Goal: Transaction & Acquisition: Download file/media

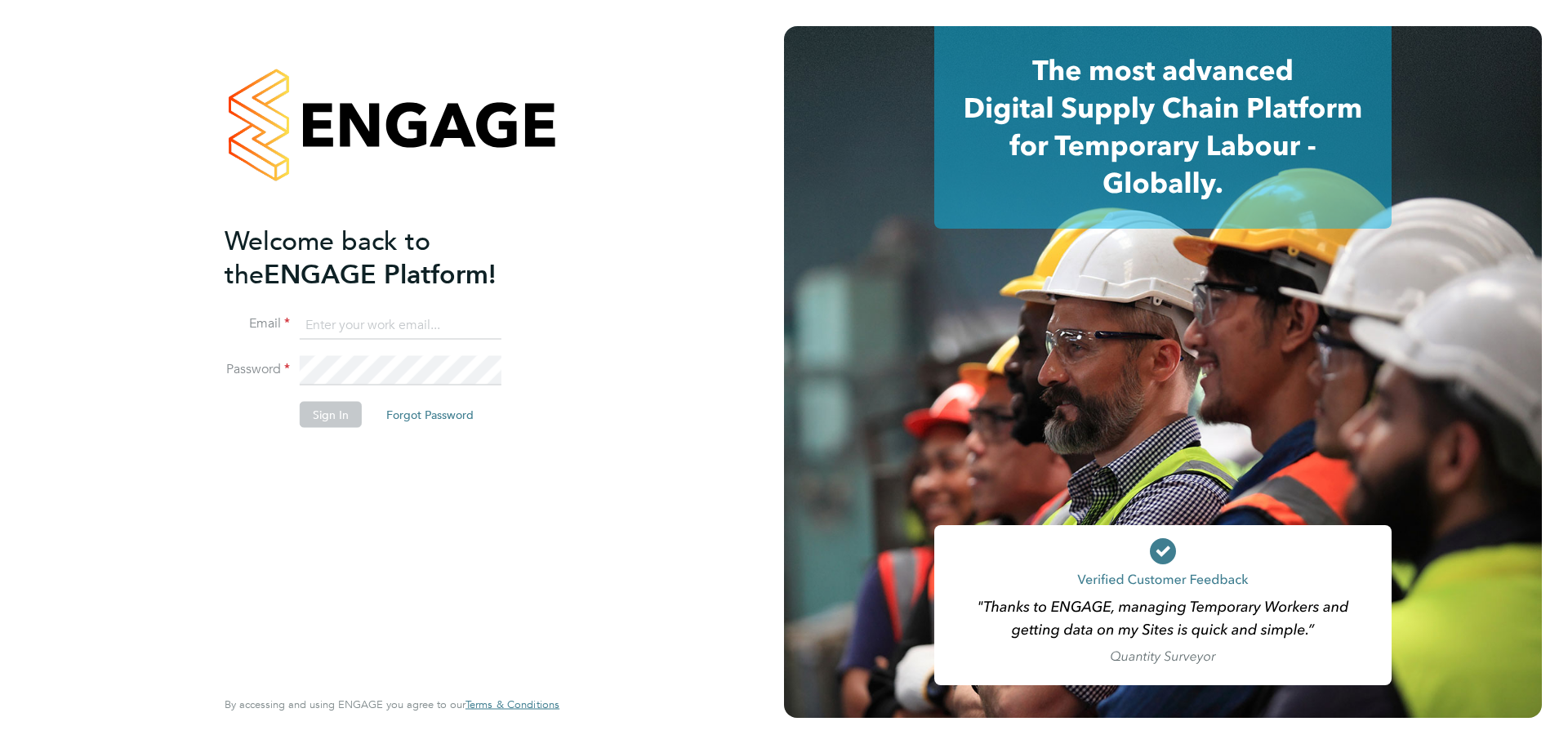
type input "mary.green@wates.co.uk"
click at [327, 418] on button "Sign In" at bounding box center [331, 414] width 62 height 26
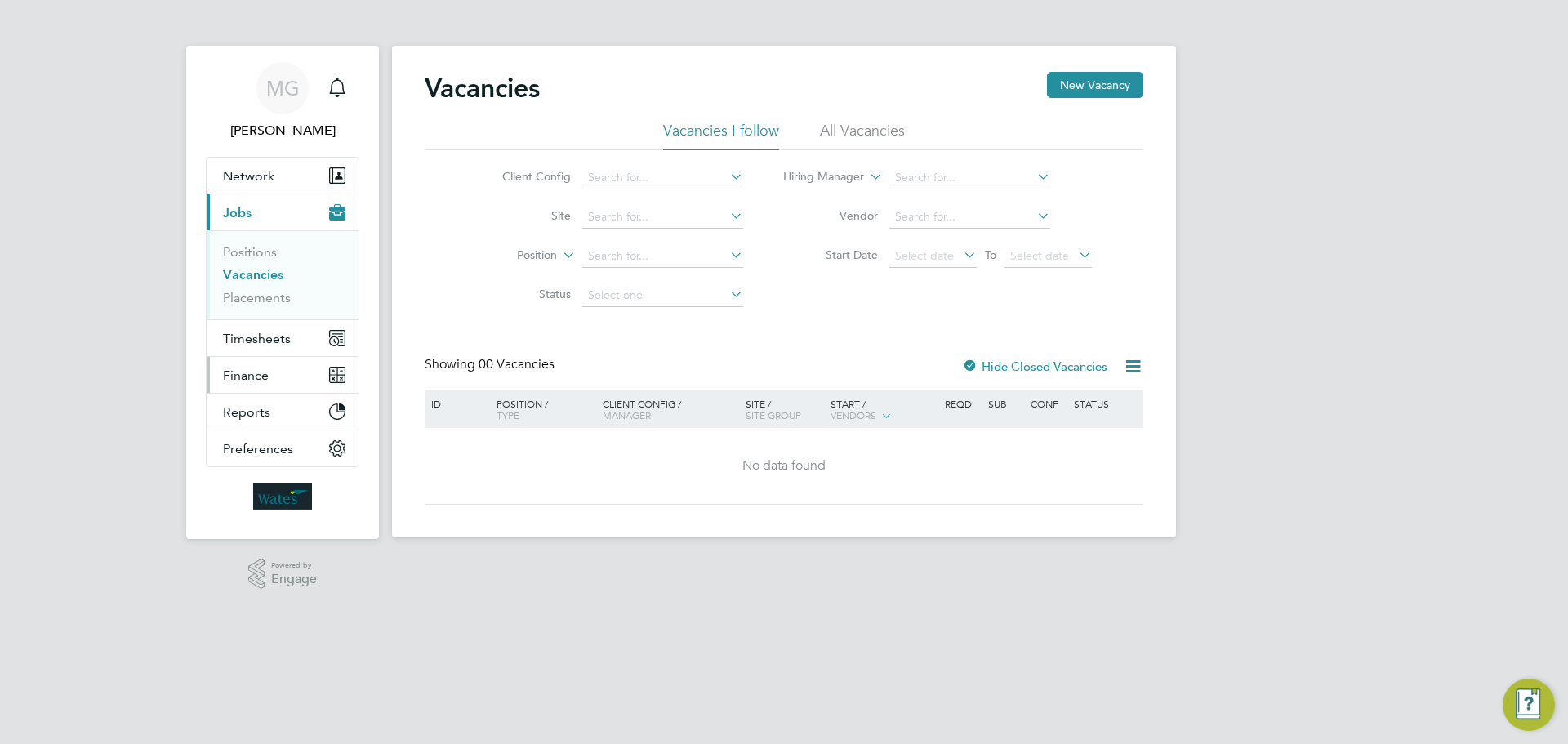
click at [236, 375] on span "Finance" at bounding box center [246, 375] width 46 height 16
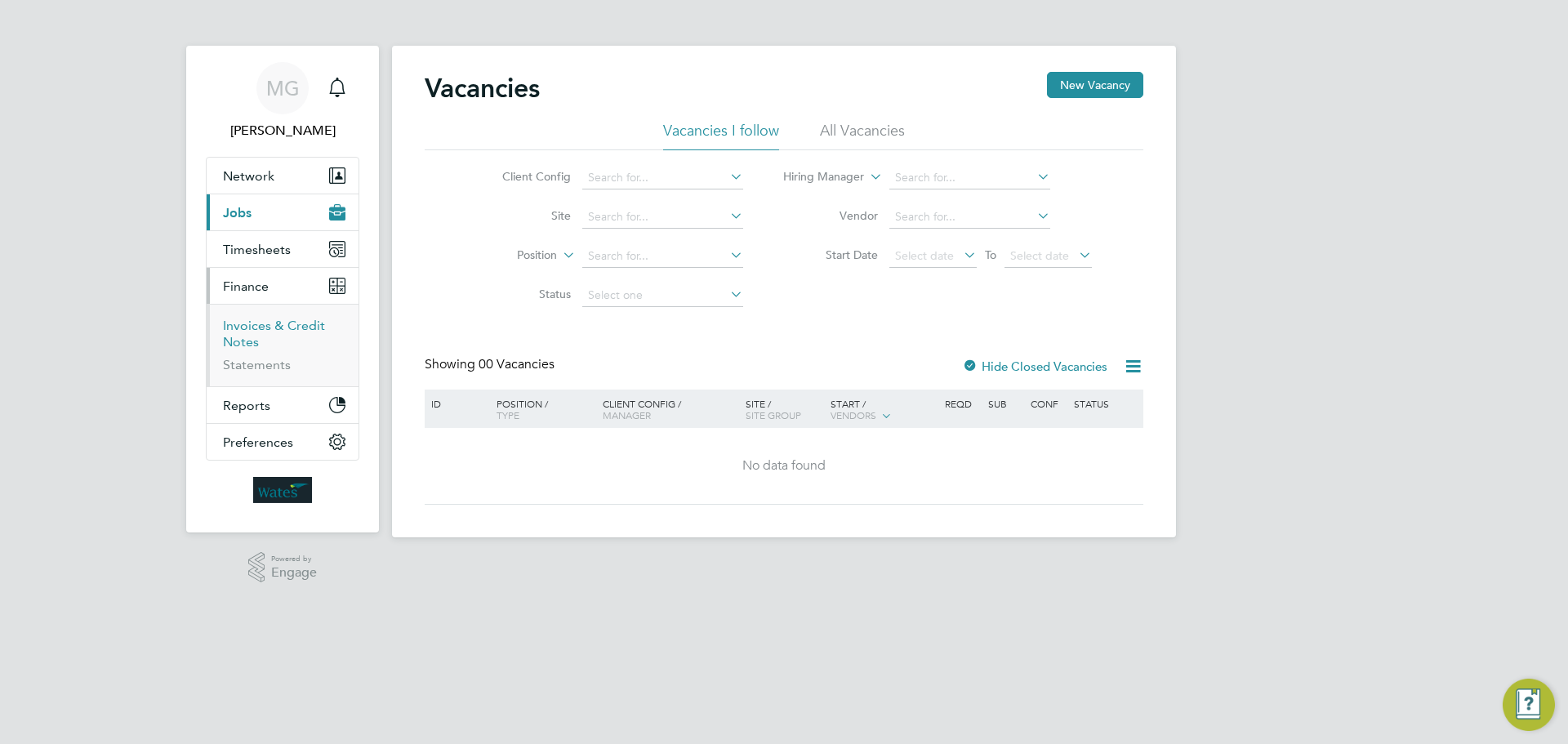
click at [263, 330] on link "Invoices & Credit Notes" at bounding box center [274, 333] width 102 height 32
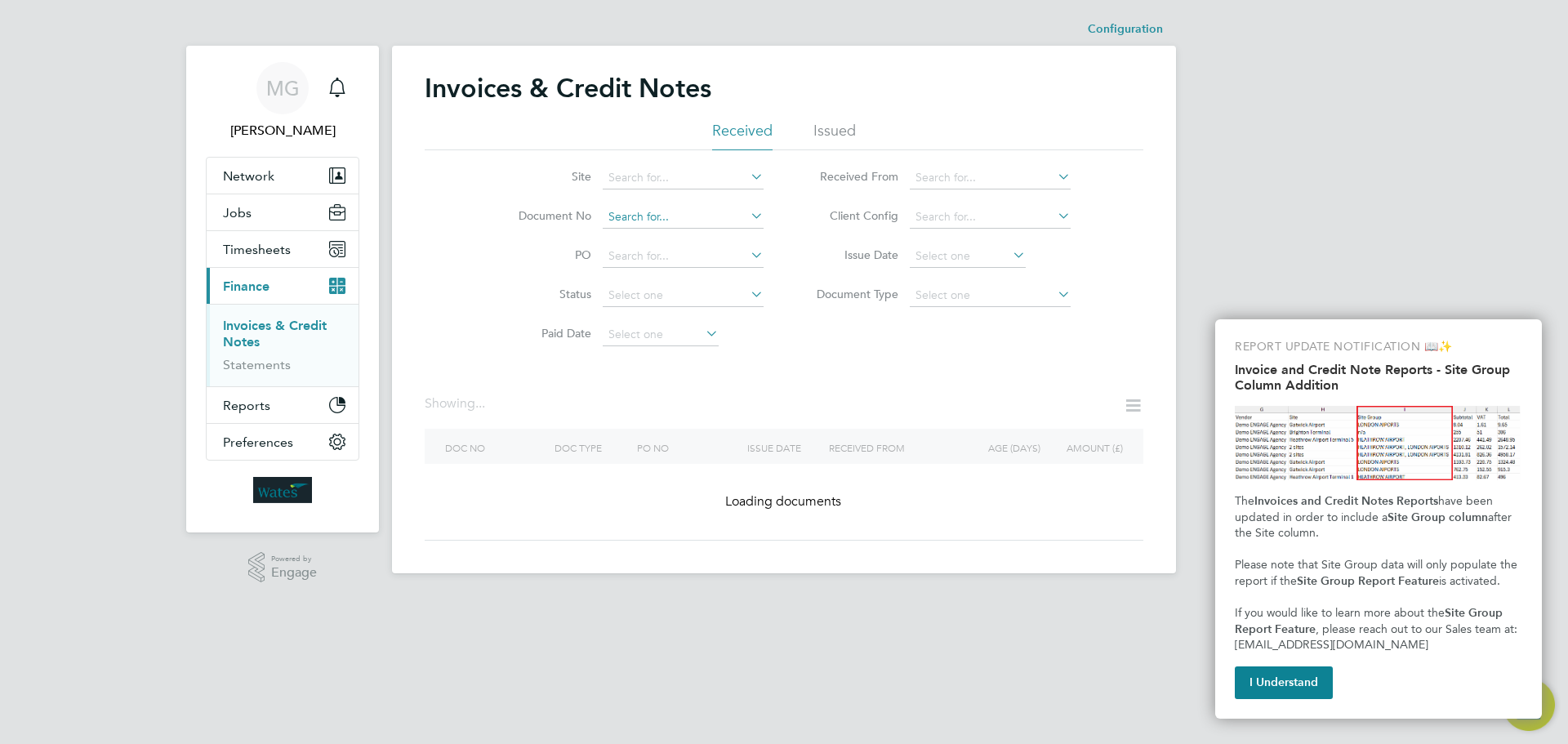
click at [641, 219] on input at bounding box center [684, 217] width 161 height 22
paste input "INV0045363"
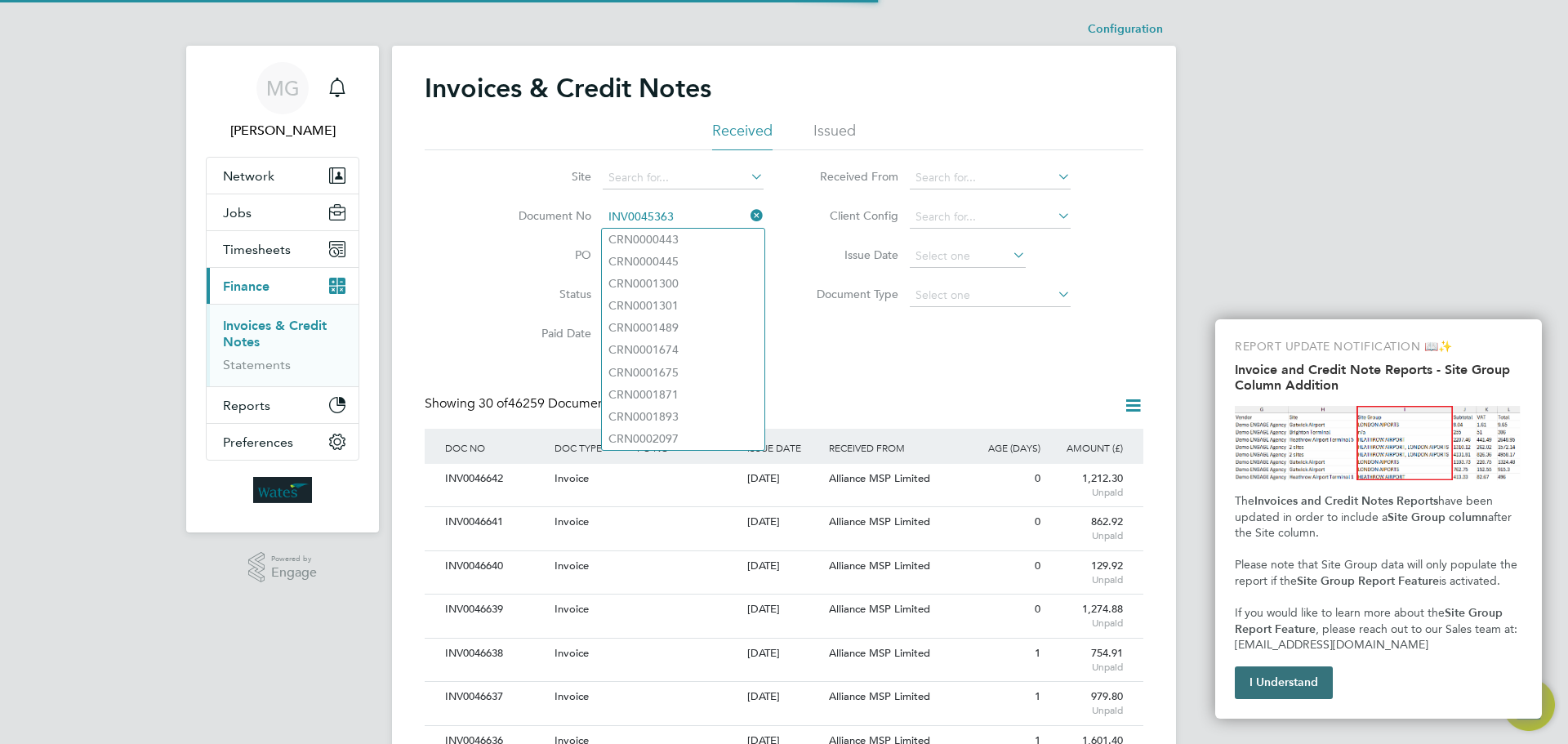
type input "INV0045363"
click at [1263, 678] on button "I Understand" at bounding box center [1283, 683] width 98 height 33
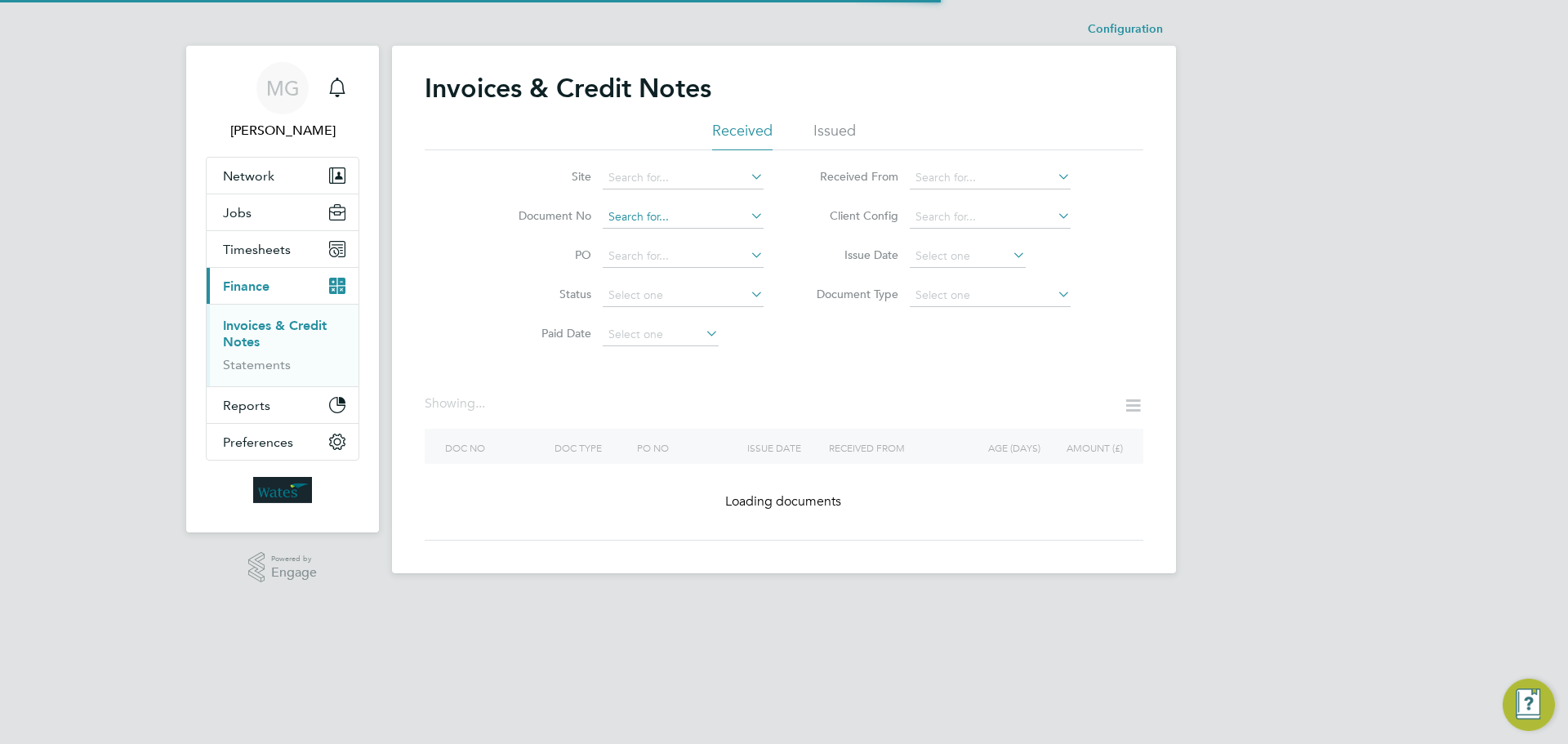
click at [678, 215] on input at bounding box center [684, 217] width 161 height 22
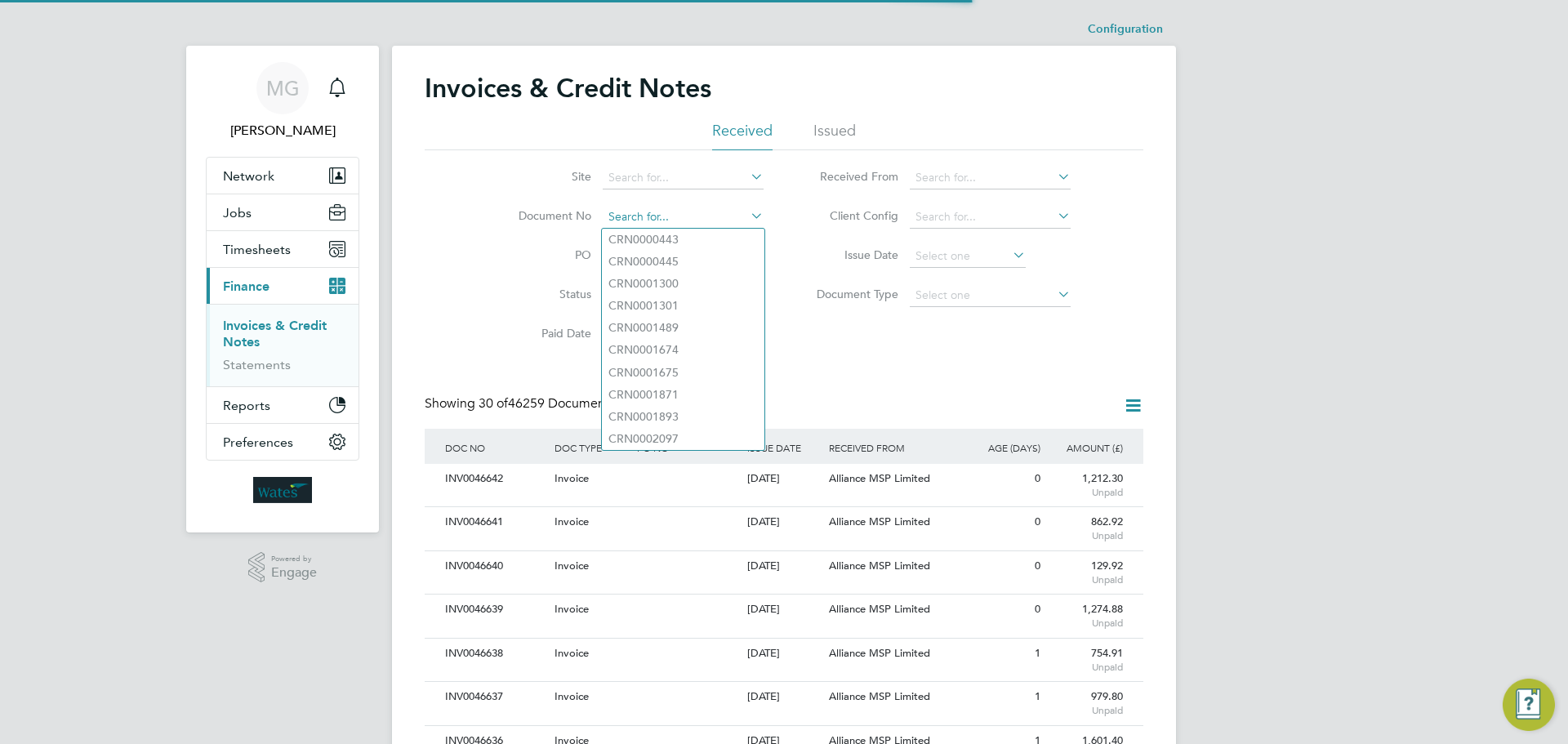
paste input "INV0045363"
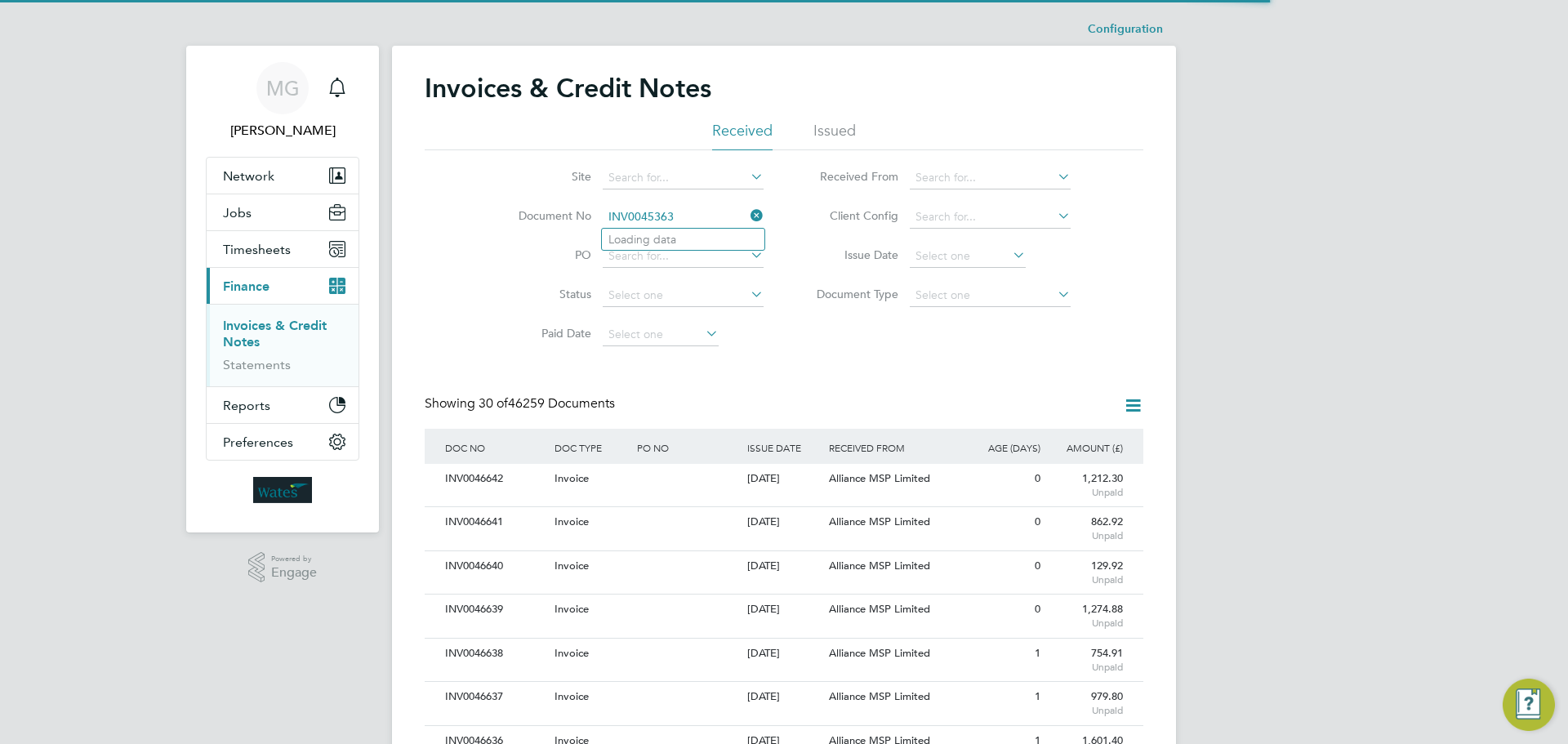
type input "INV0045363"
click at [260, 336] on link "Invoices & Credit Notes" at bounding box center [275, 333] width 104 height 32
click at [637, 225] on input at bounding box center [684, 217] width 161 height 22
paste input "INV0045363"
type input "INV0045363"
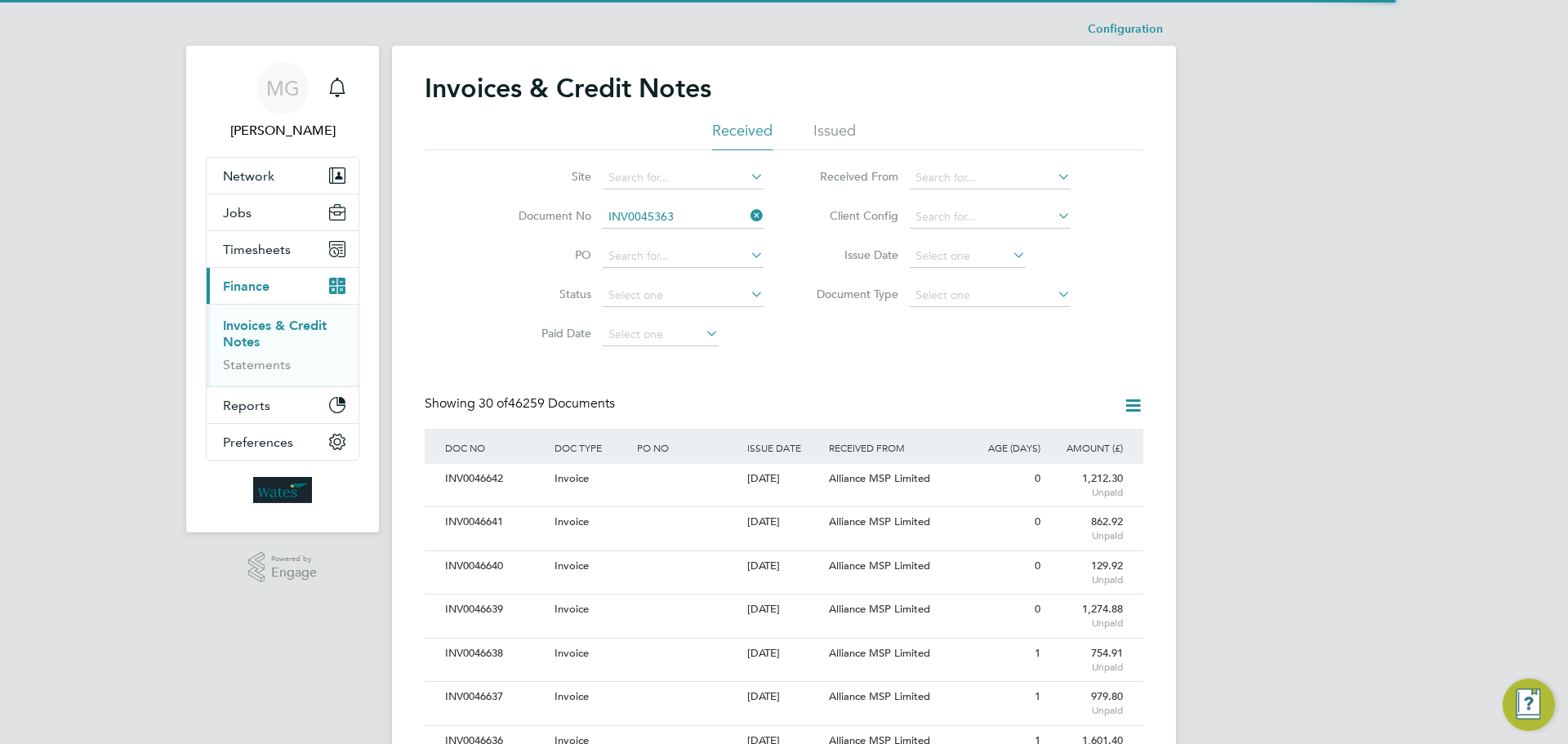
click at [823, 132] on li "Issued" at bounding box center [834, 136] width 42 height 29
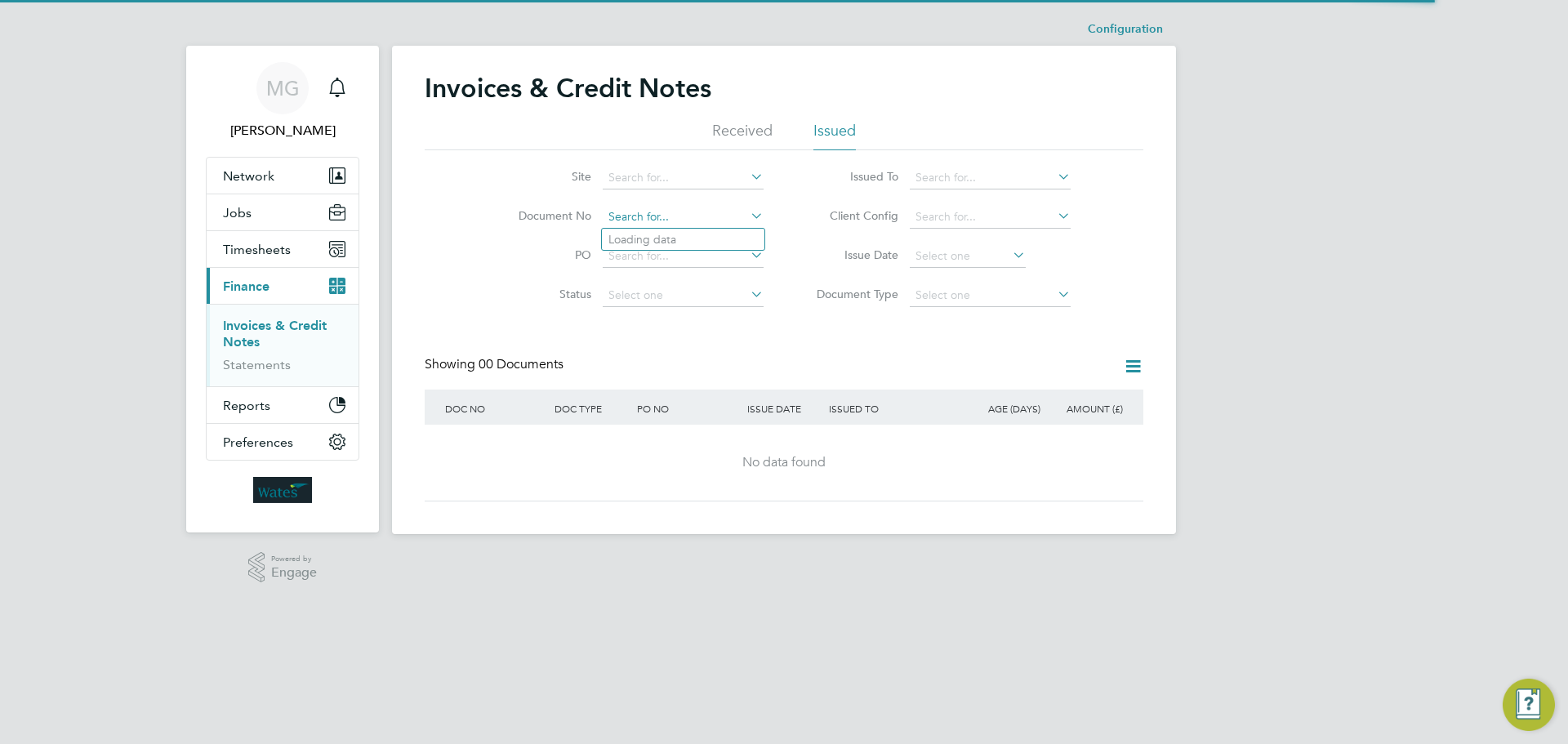
click at [638, 208] on input at bounding box center [684, 217] width 161 height 22
paste input "INV0045363"
type input "INV0045363"
click at [748, 211] on icon at bounding box center [748, 215] width 0 height 22
click at [748, 221] on icon at bounding box center [748, 215] width 0 height 22
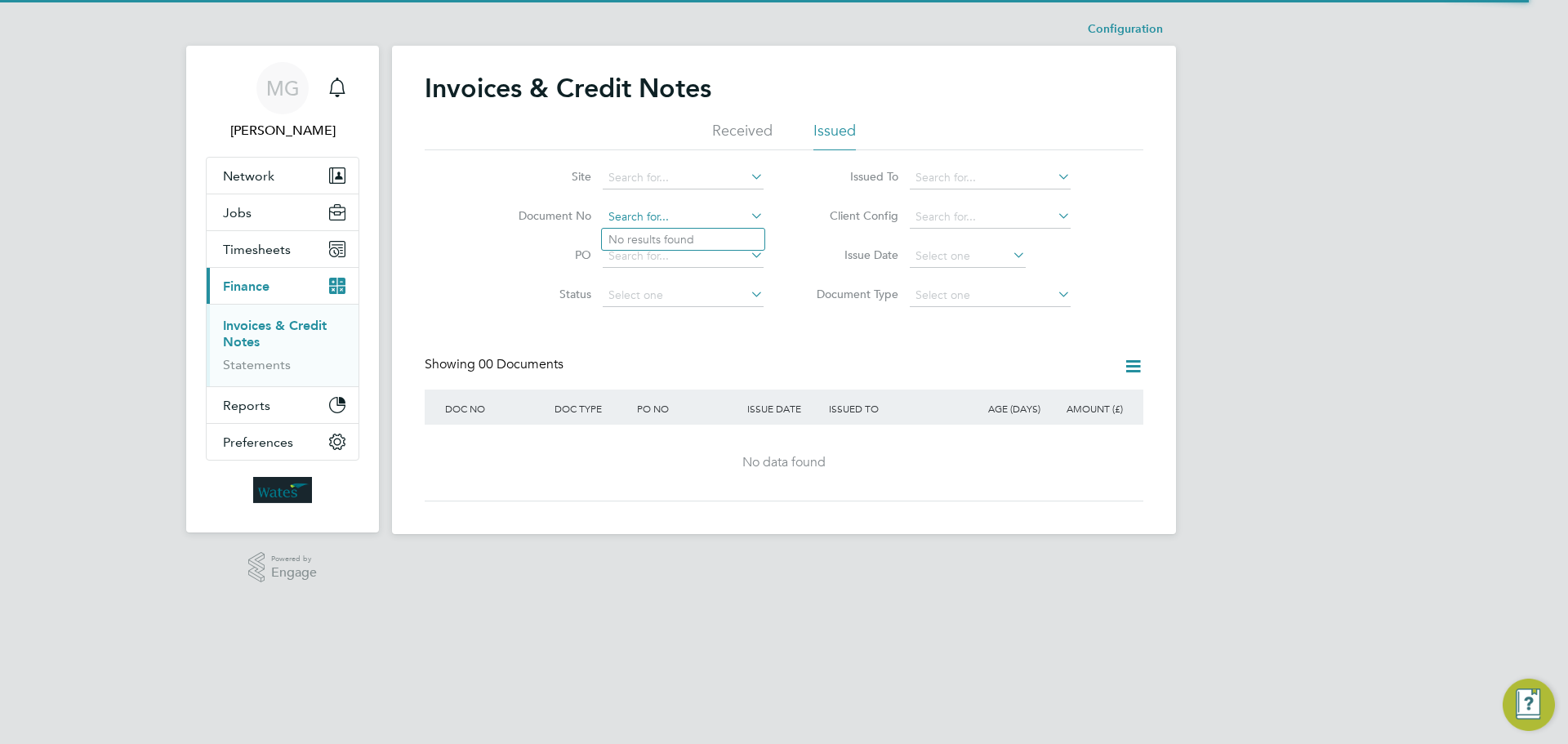
click at [633, 218] on input at bounding box center [684, 217] width 161 height 22
paste input "INV0045363"
type input "INV0045363"
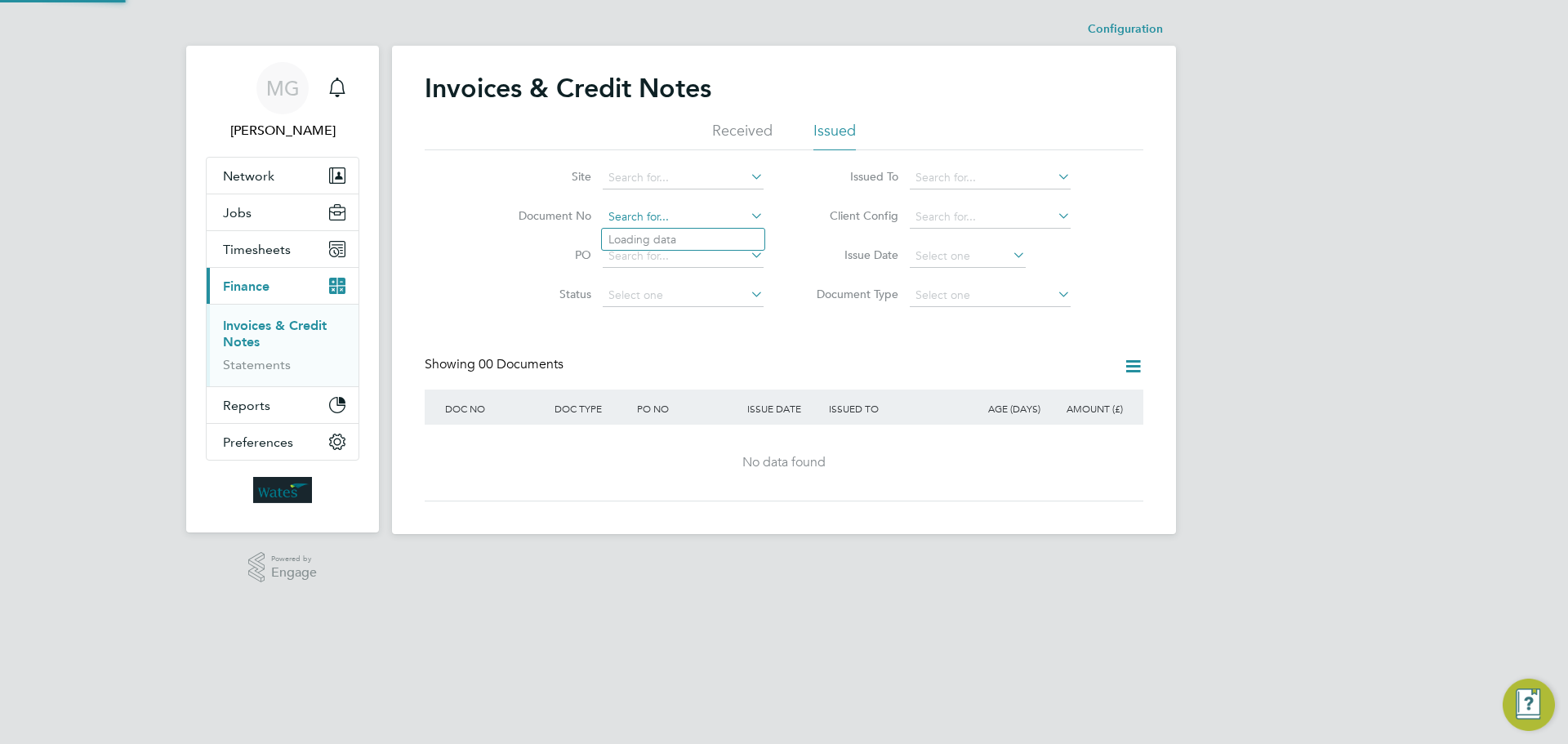
click at [664, 206] on input at bounding box center [684, 217] width 161 height 22
paste input "INV0045363"
type input "INV0045363"
click at [729, 131] on li "Received" at bounding box center [742, 136] width 61 height 29
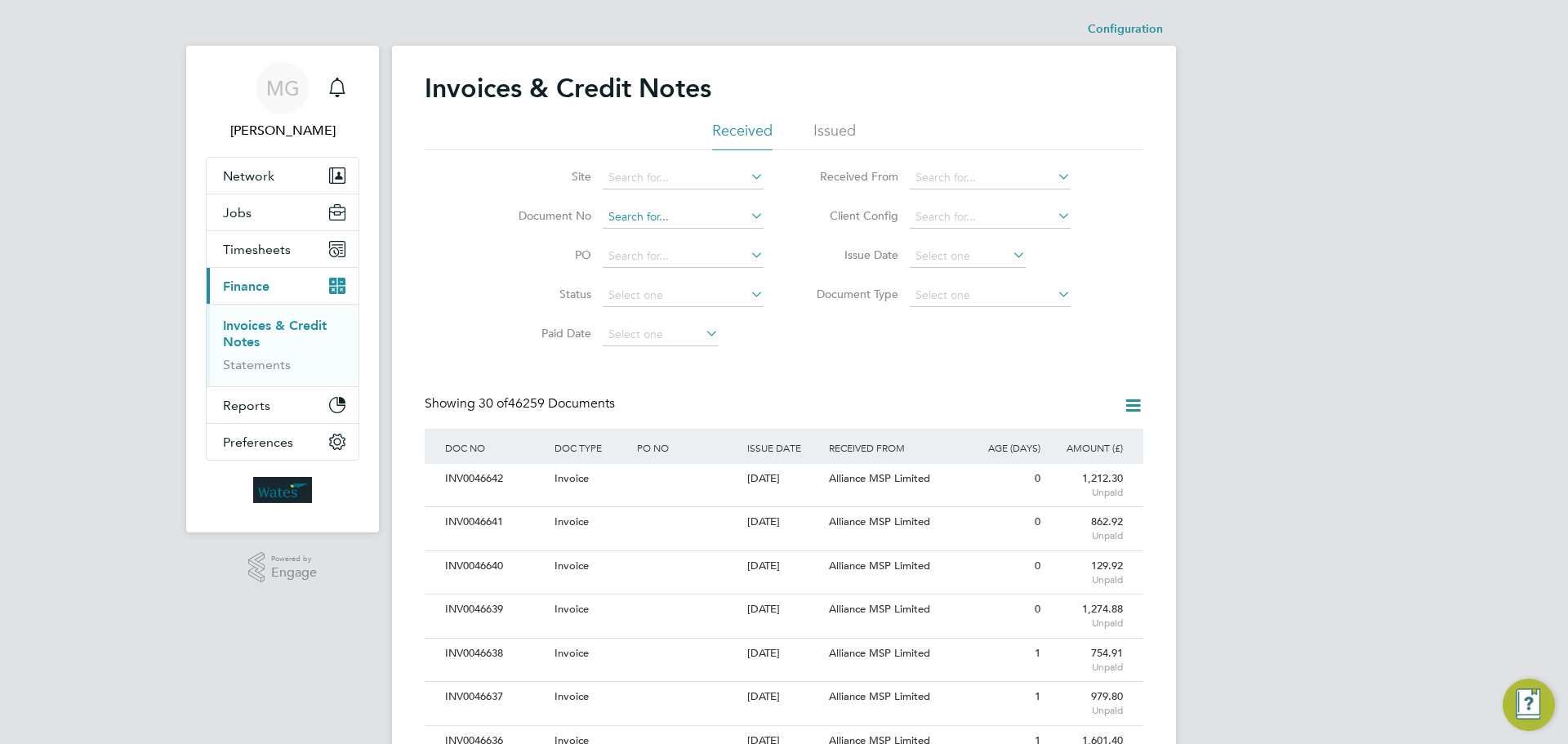
click at [621, 215] on input at bounding box center [684, 217] width 161 height 22
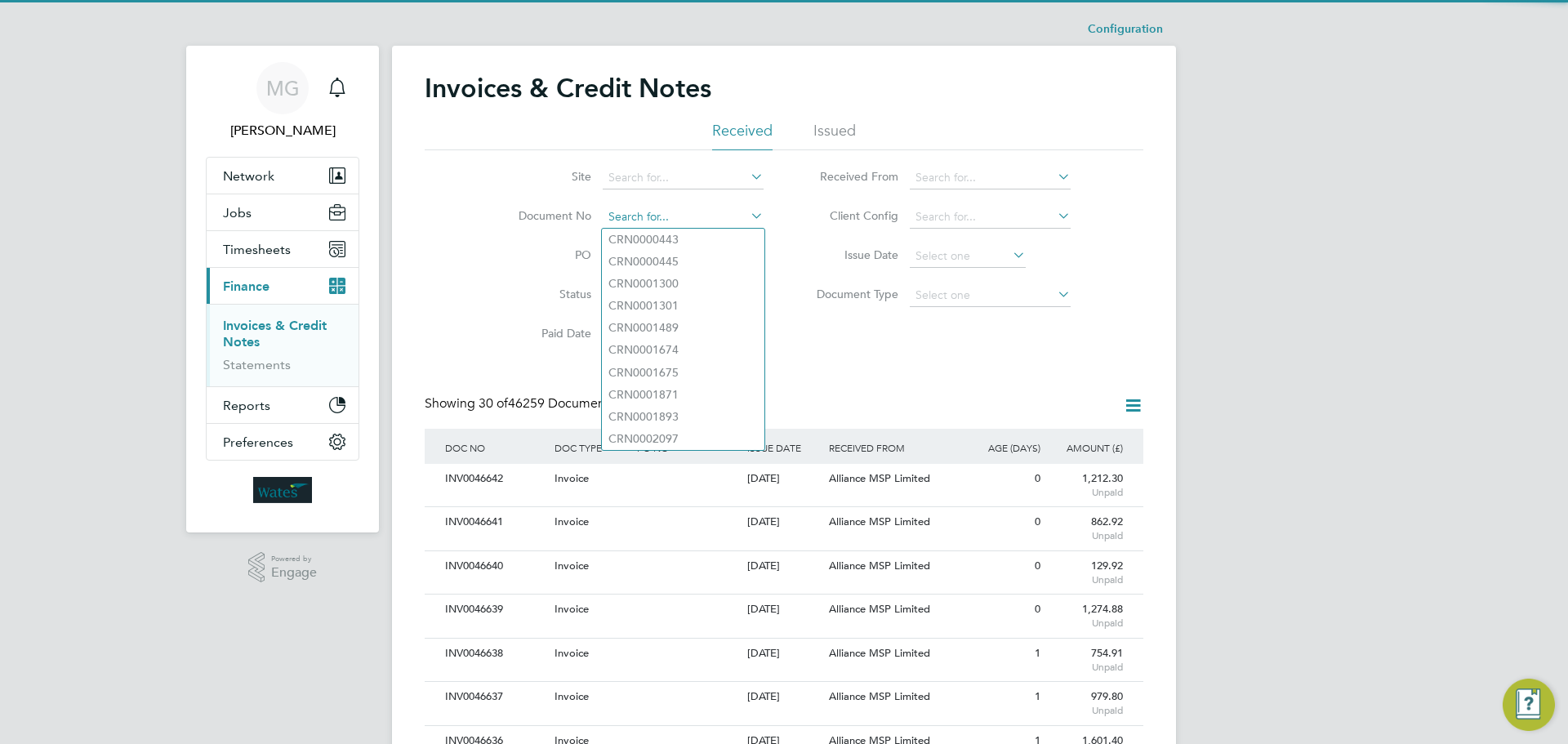
paste input "INV0045363"
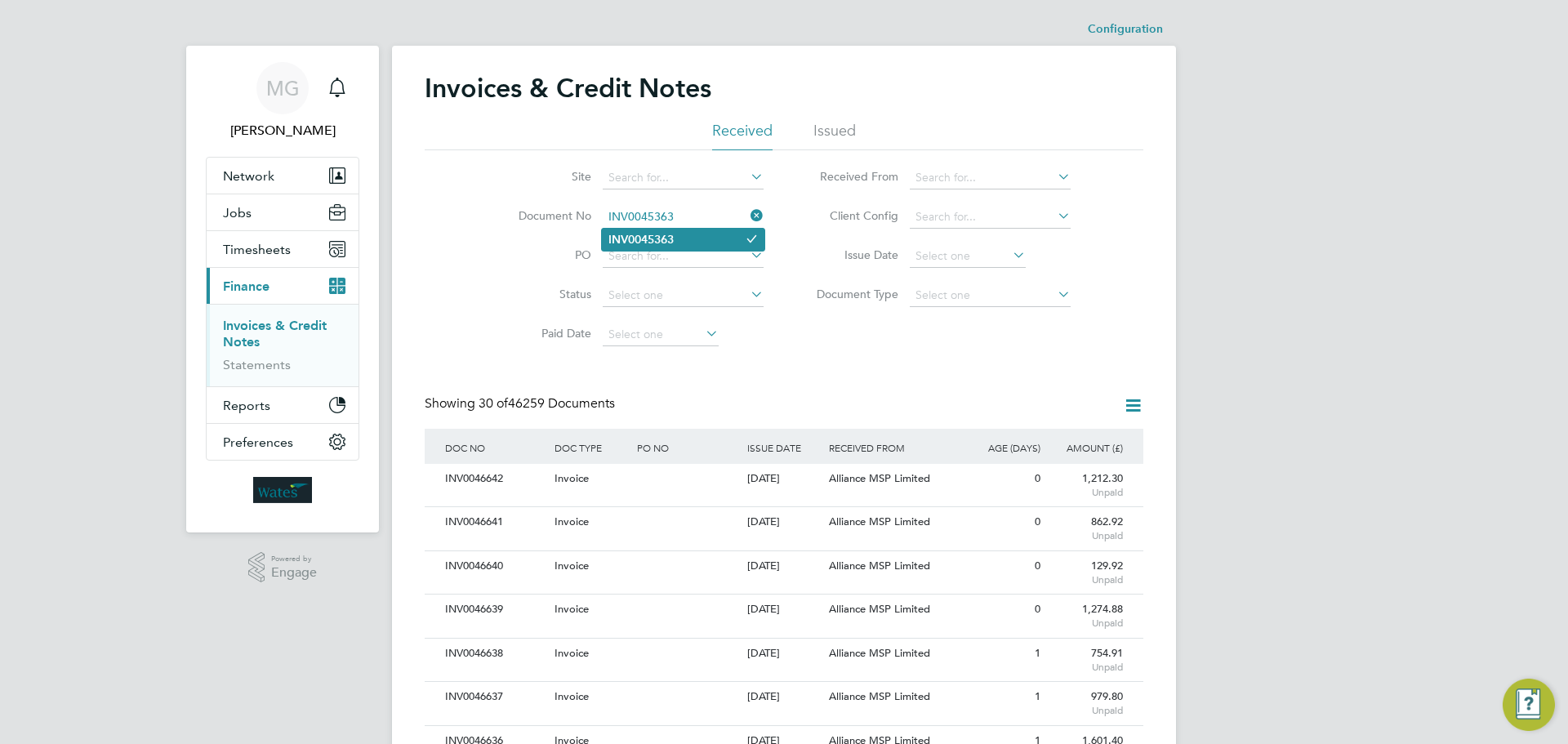
type input "INV0045363"
click at [623, 233] on b "INV0045363" at bounding box center [641, 240] width 66 height 14
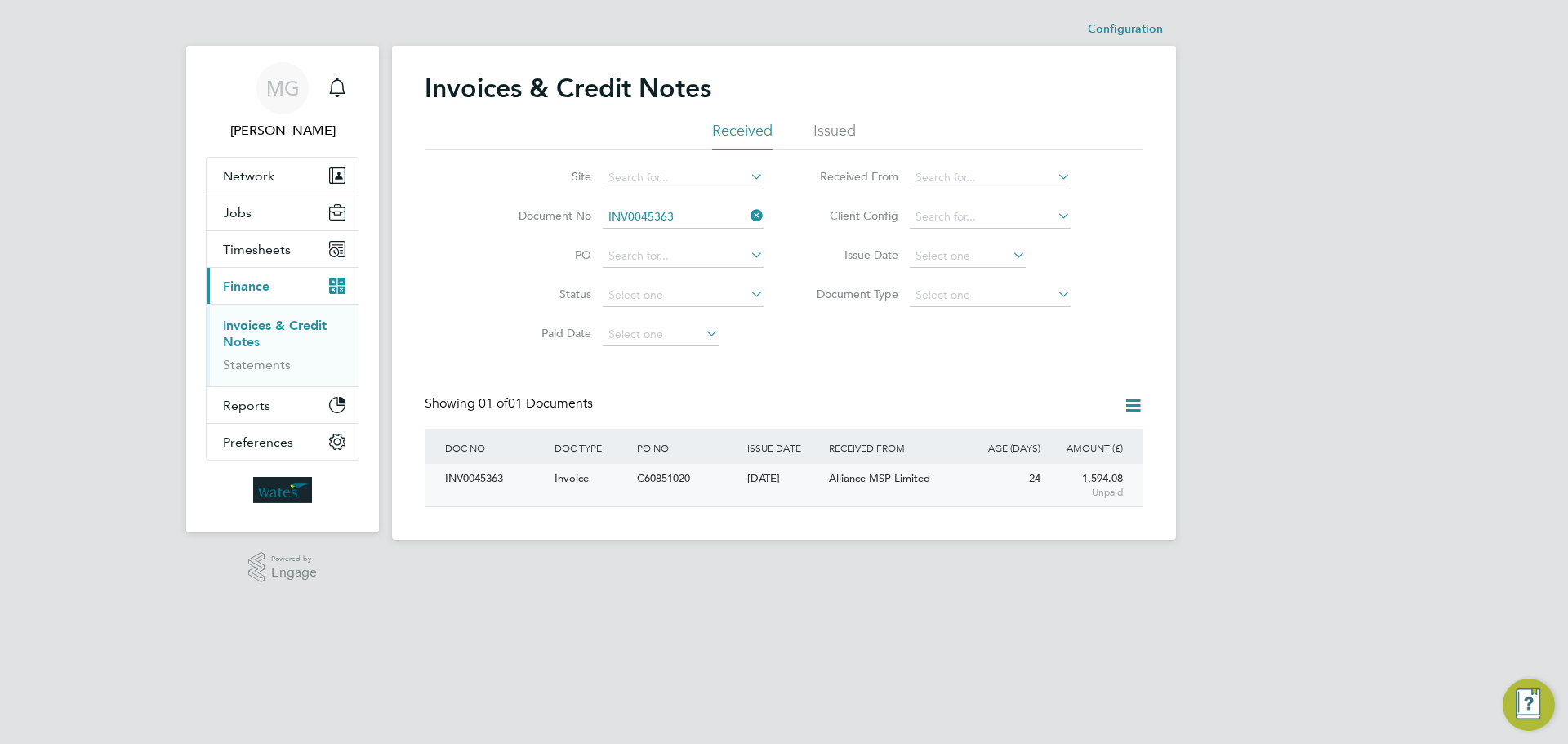
click at [461, 478] on div "INV0045363" at bounding box center [496, 478] width 109 height 30
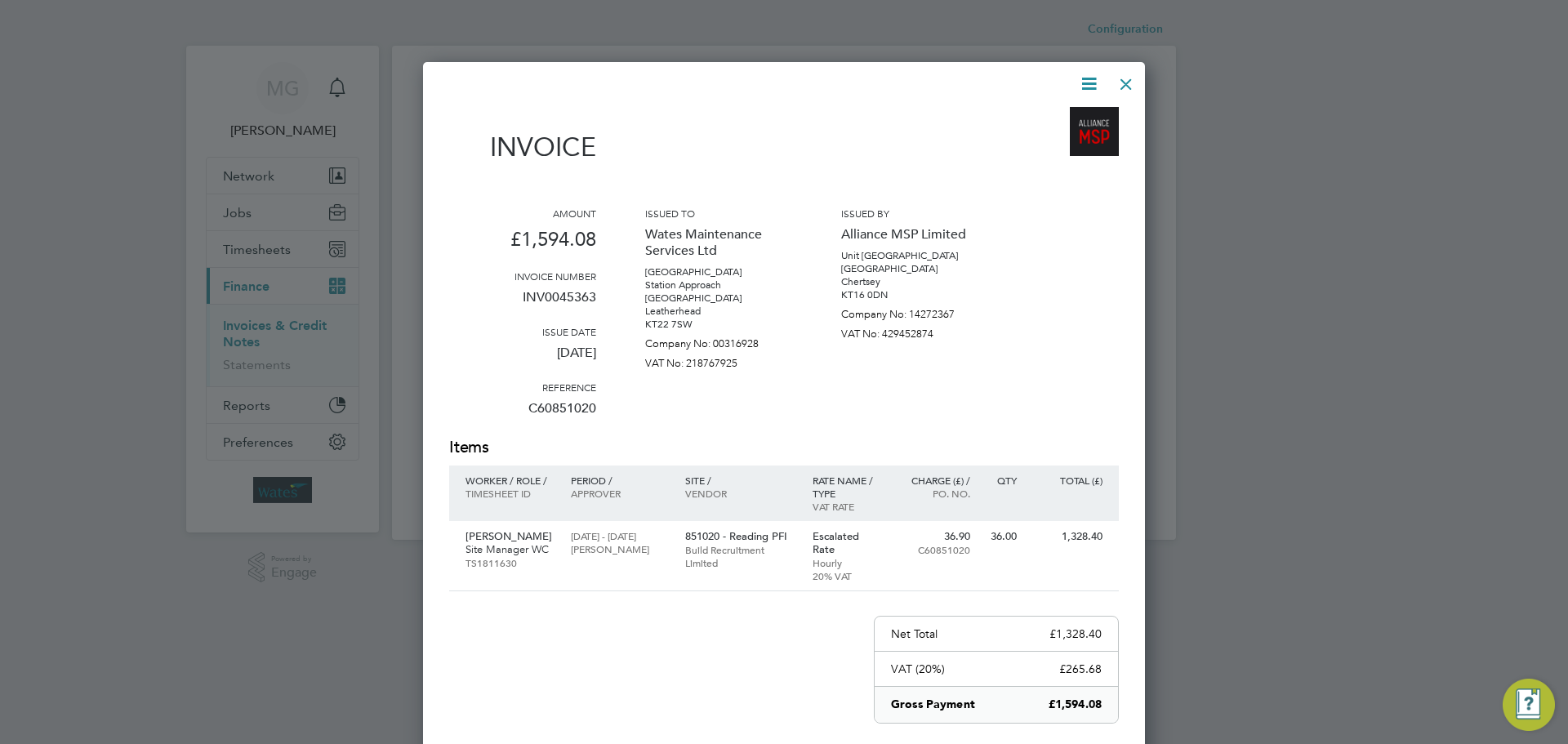
click at [1089, 92] on icon at bounding box center [1089, 84] width 21 height 21
click at [1016, 115] on li "Download Invoice" at bounding box center [1039, 122] width 112 height 22
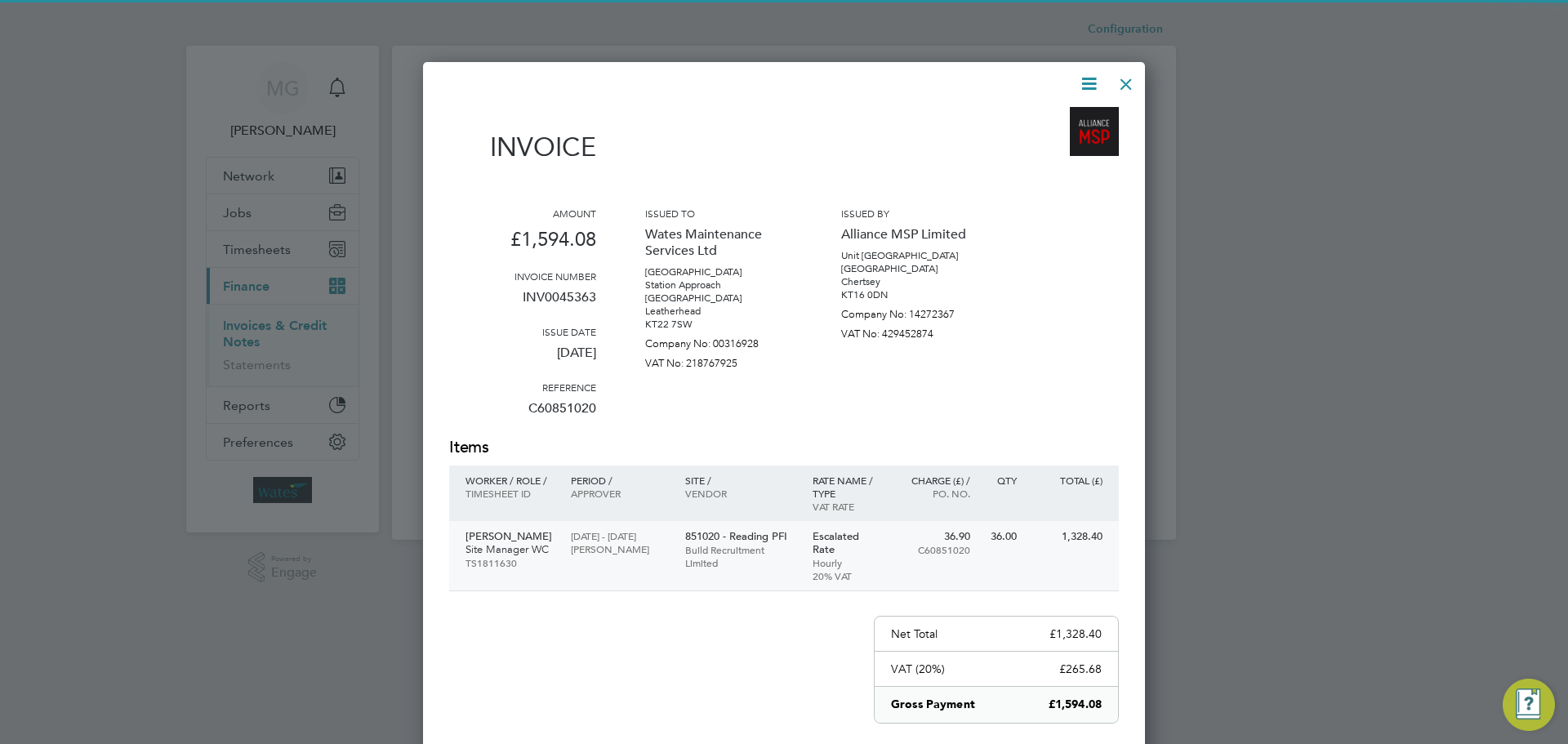
click at [499, 547] on p "Site Manager WC" at bounding box center [510, 549] width 89 height 13
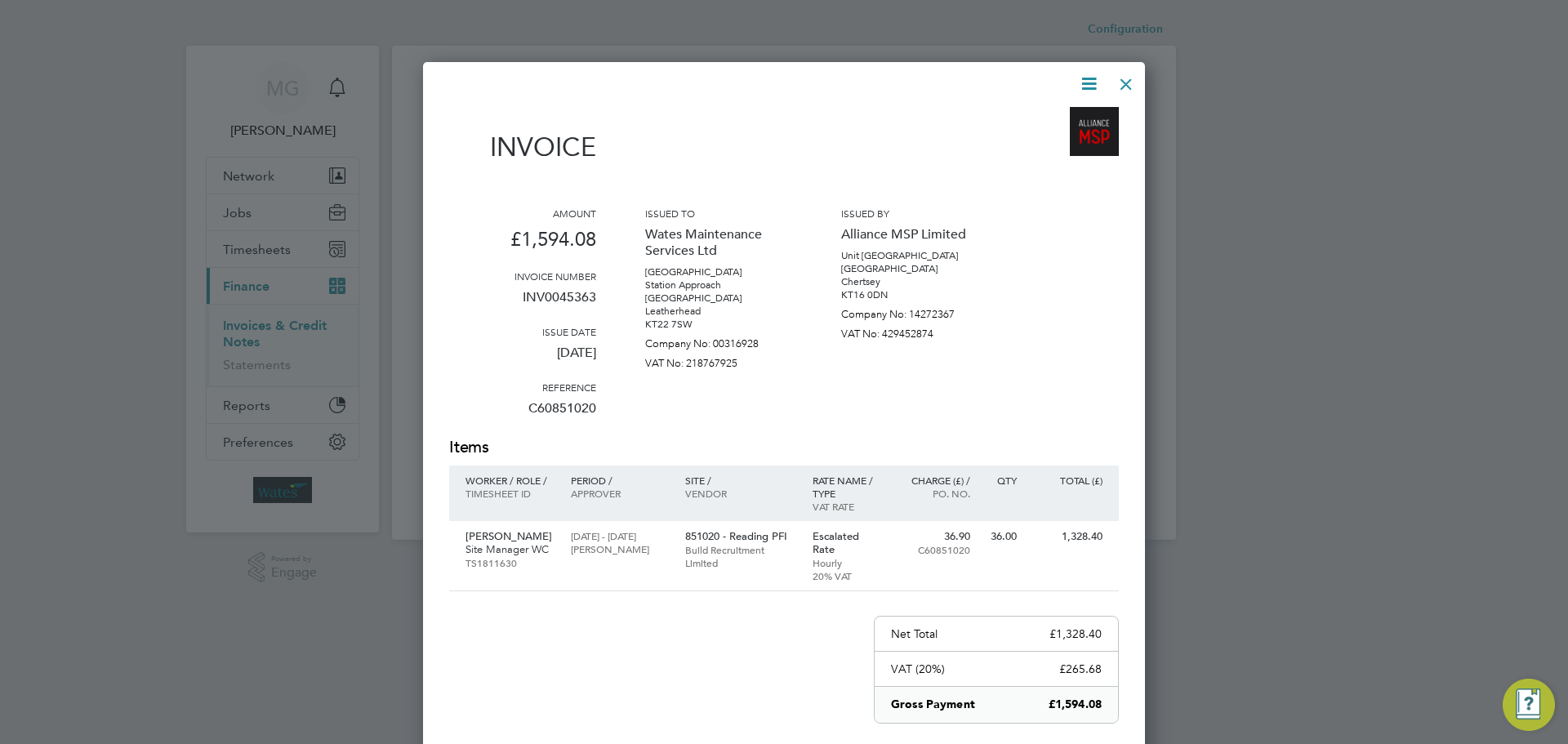
click at [1127, 80] on div at bounding box center [1127, 80] width 29 height 29
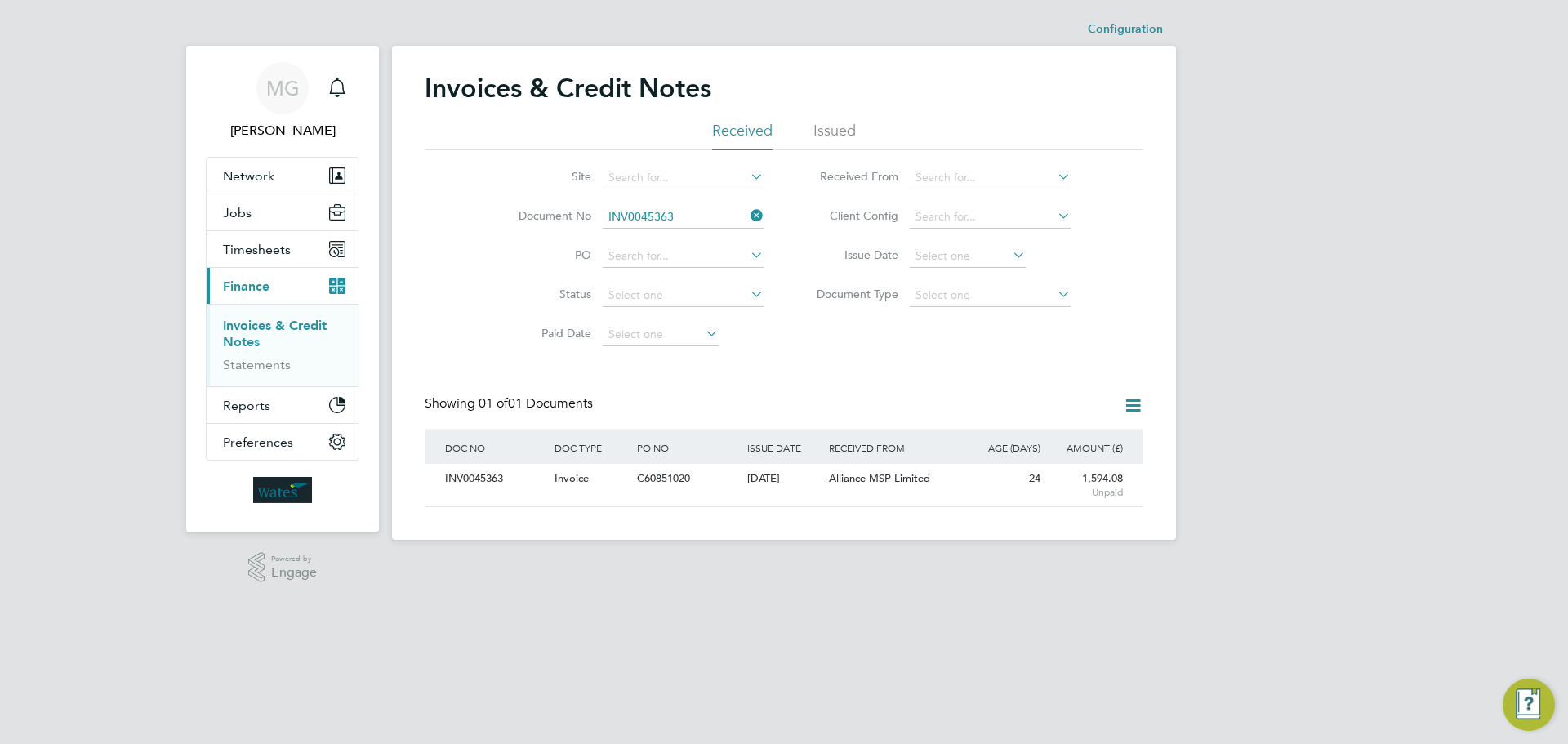
click at [748, 214] on icon at bounding box center [748, 215] width 0 height 22
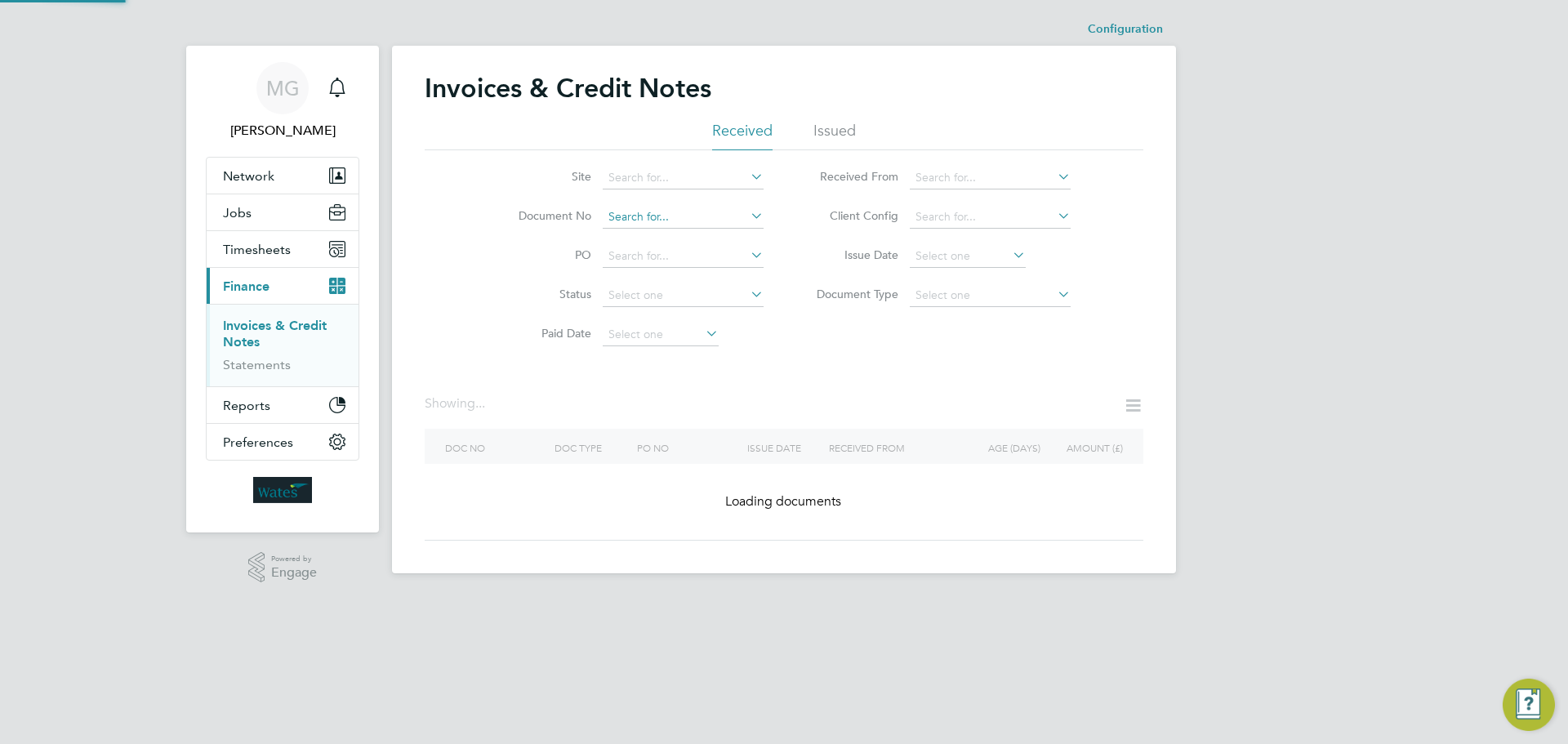
click at [727, 217] on input at bounding box center [684, 217] width 161 height 22
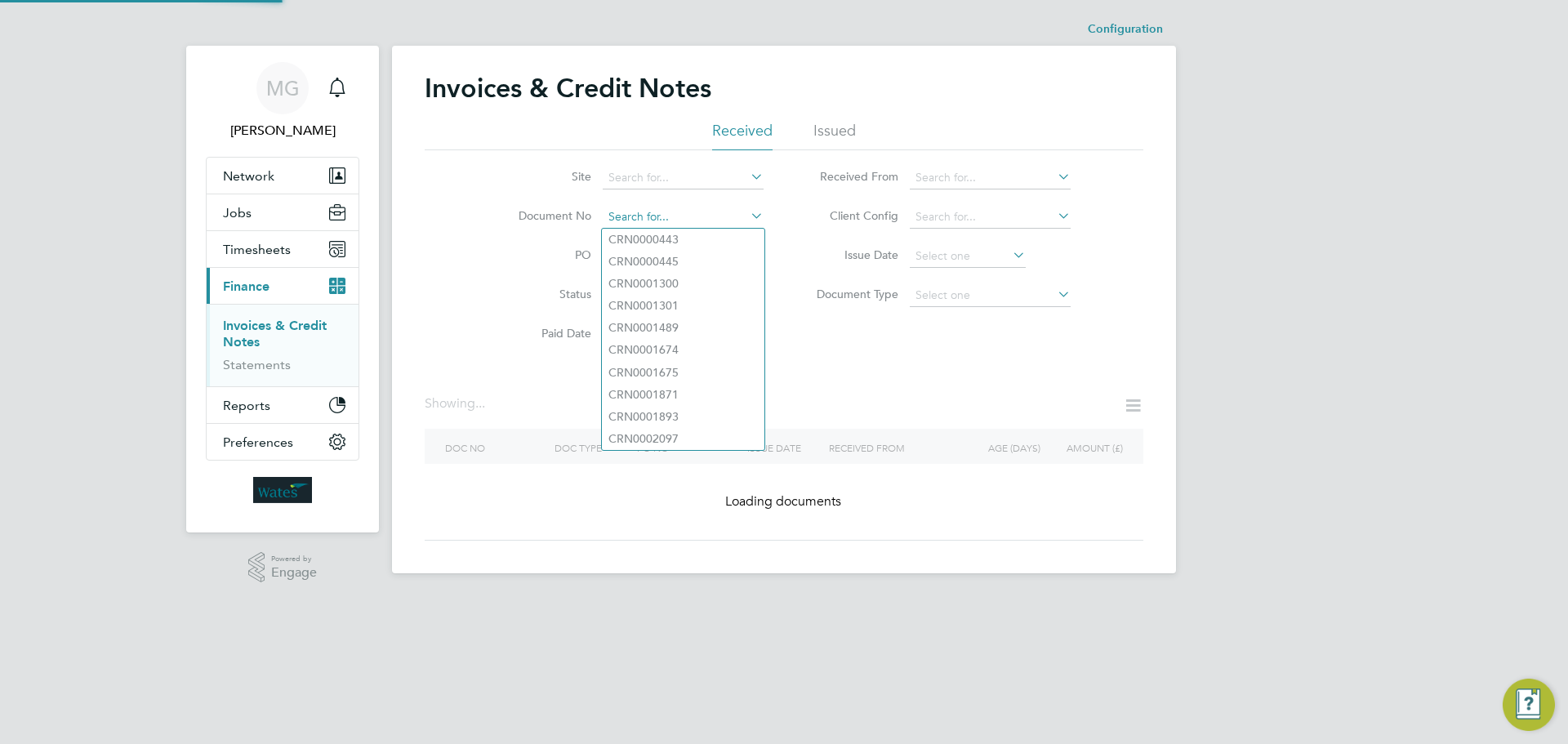
paste input "INV0045771"
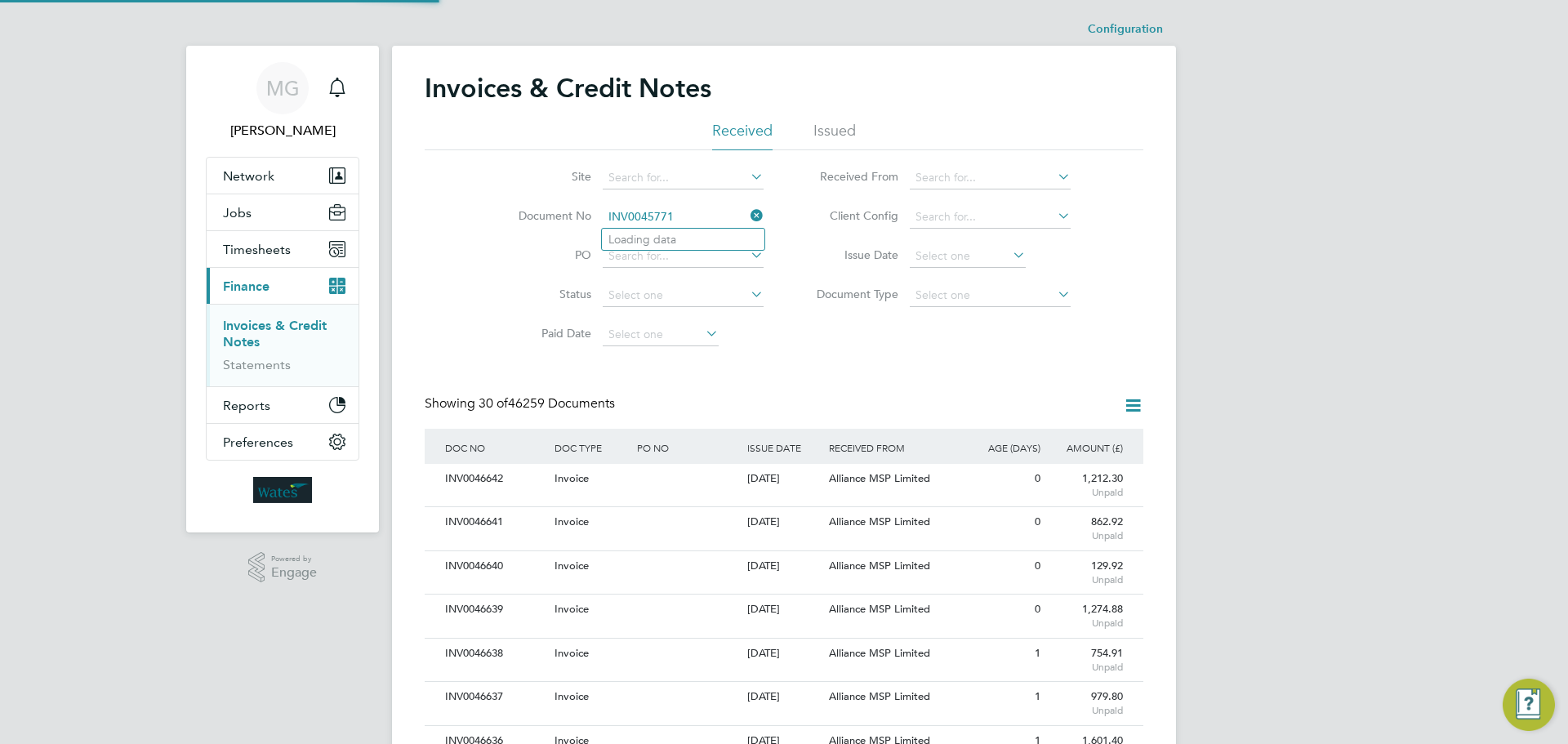
scroll to position [31, 111]
type input "INV0045771"
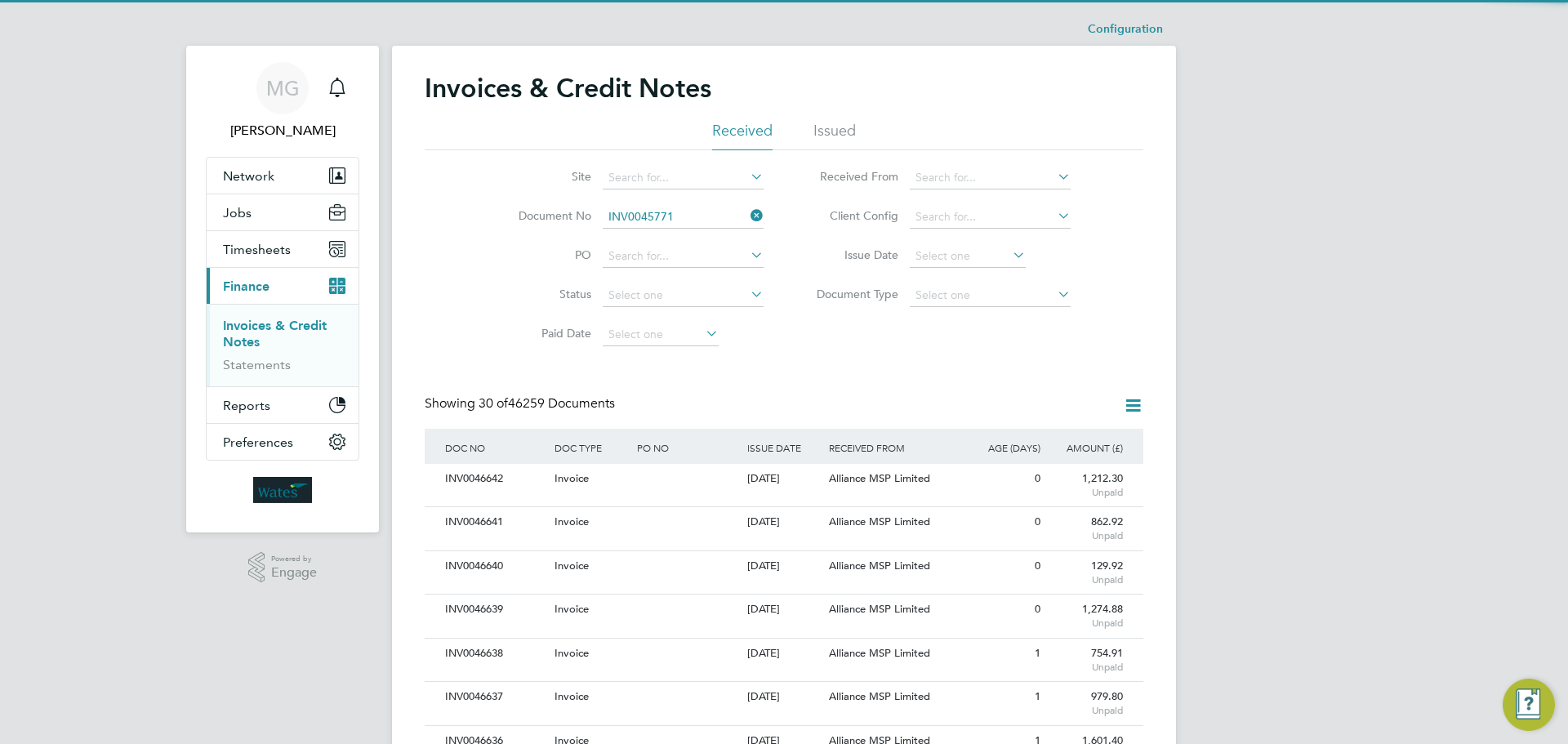
click at [666, 237] on b "INV0045771" at bounding box center [641, 240] width 66 height 14
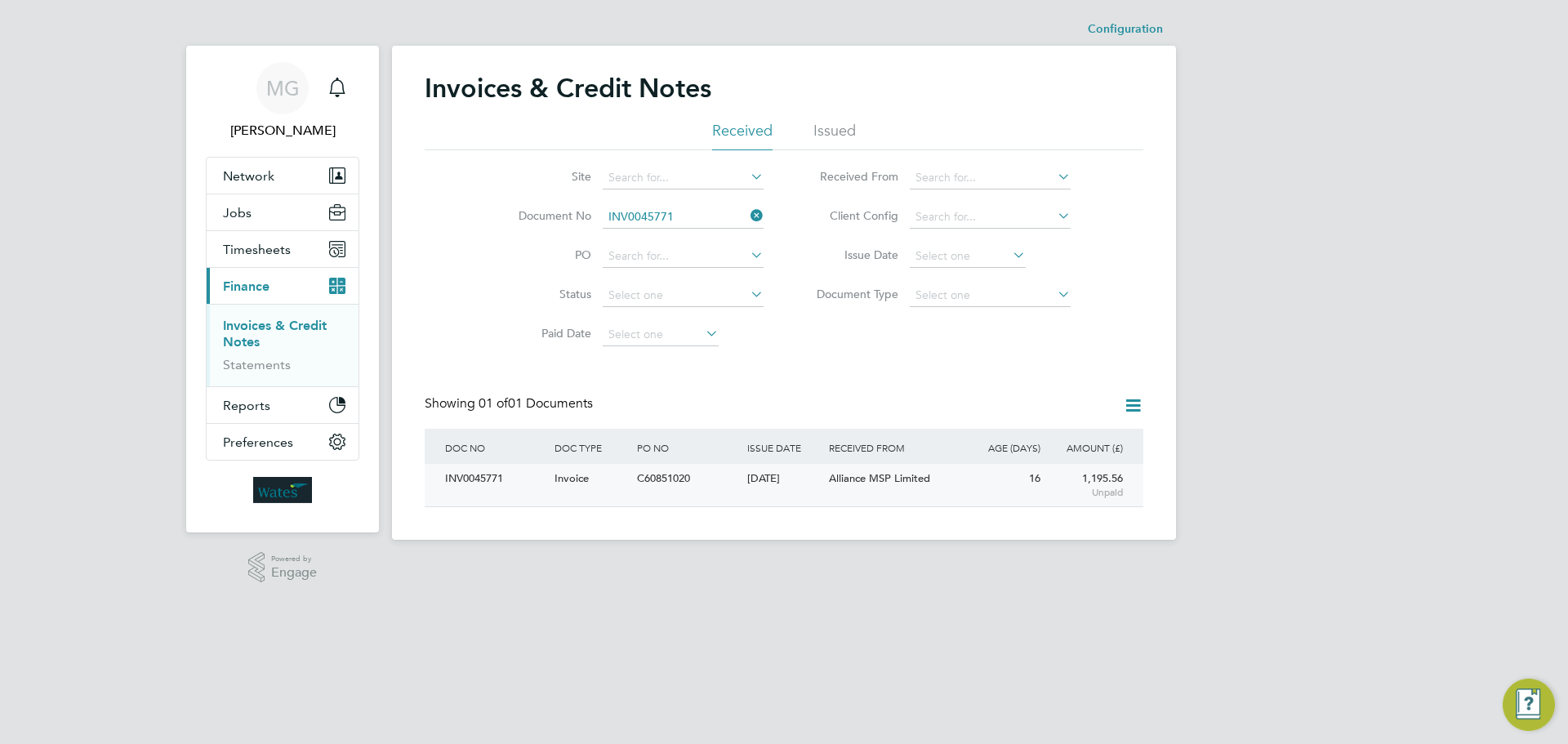
click at [466, 477] on div "INV0045771" at bounding box center [496, 478] width 109 height 30
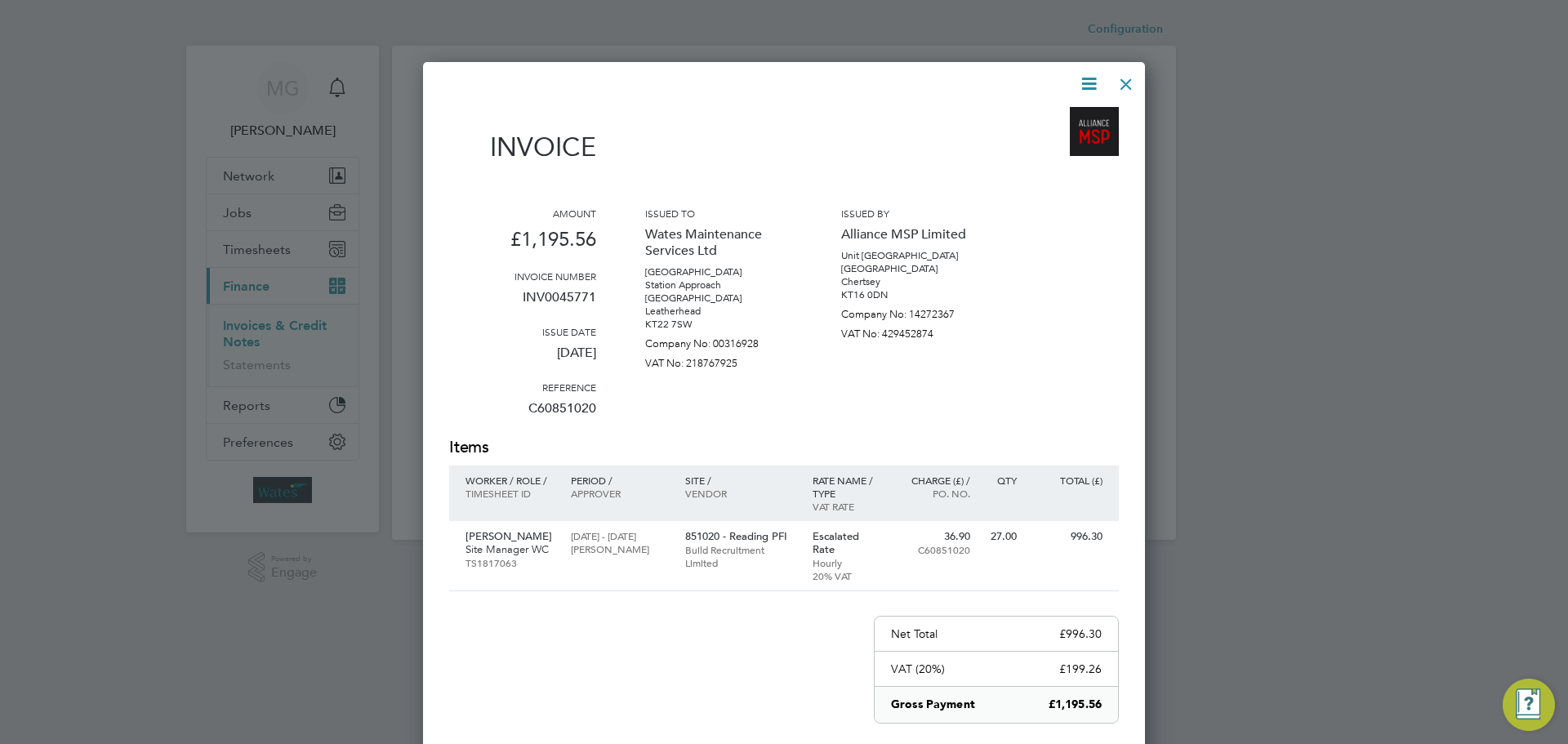
click at [1087, 85] on icon at bounding box center [1089, 84] width 21 height 21
click at [1039, 126] on li "Download Invoice" at bounding box center [1039, 122] width 112 height 22
click at [528, 543] on p "Site Manager WC" at bounding box center [510, 549] width 89 height 13
click at [1127, 88] on div at bounding box center [1127, 80] width 29 height 29
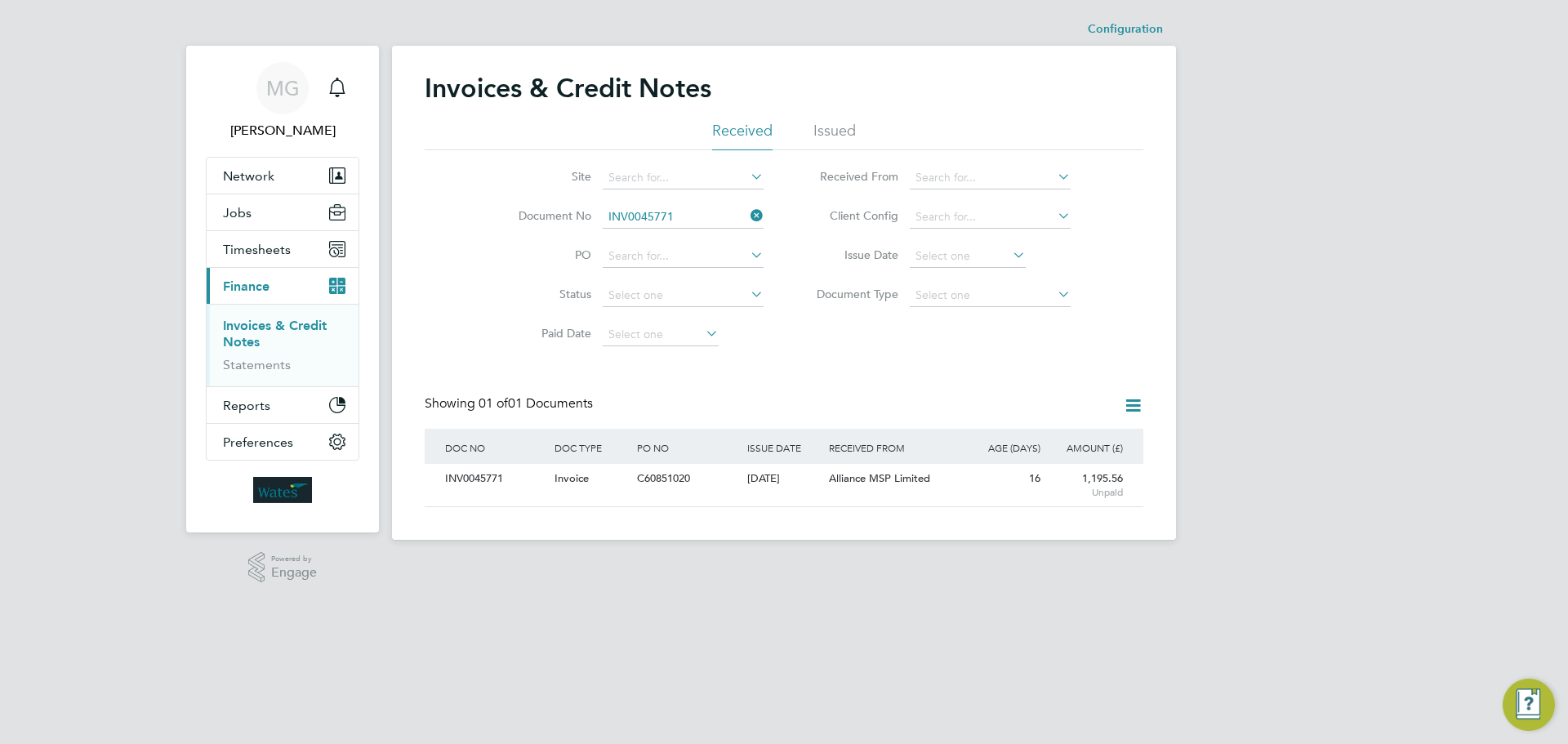
click at [748, 213] on icon at bounding box center [748, 215] width 0 height 22
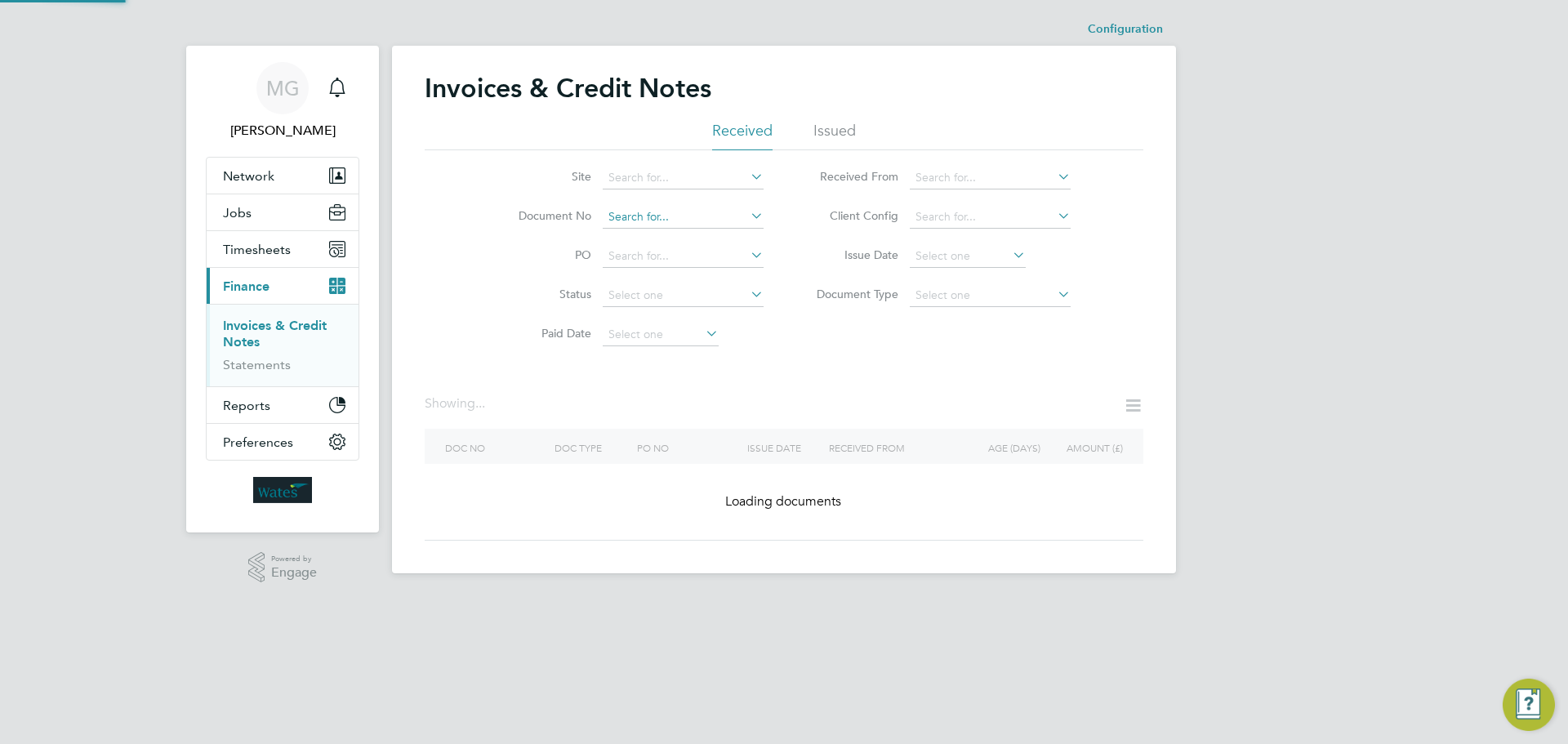
click at [708, 215] on input at bounding box center [684, 217] width 161 height 22
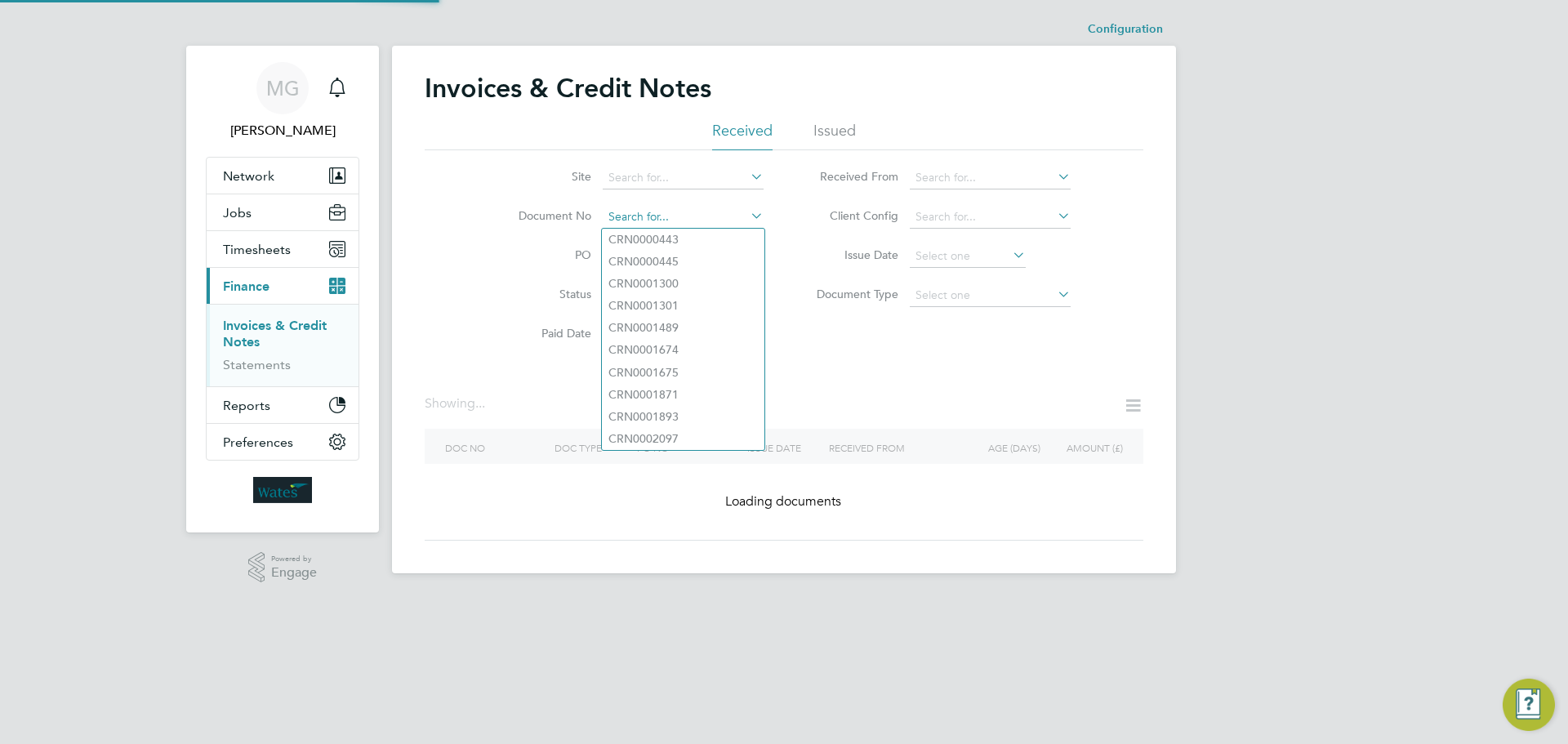
paste input "INV0046173"
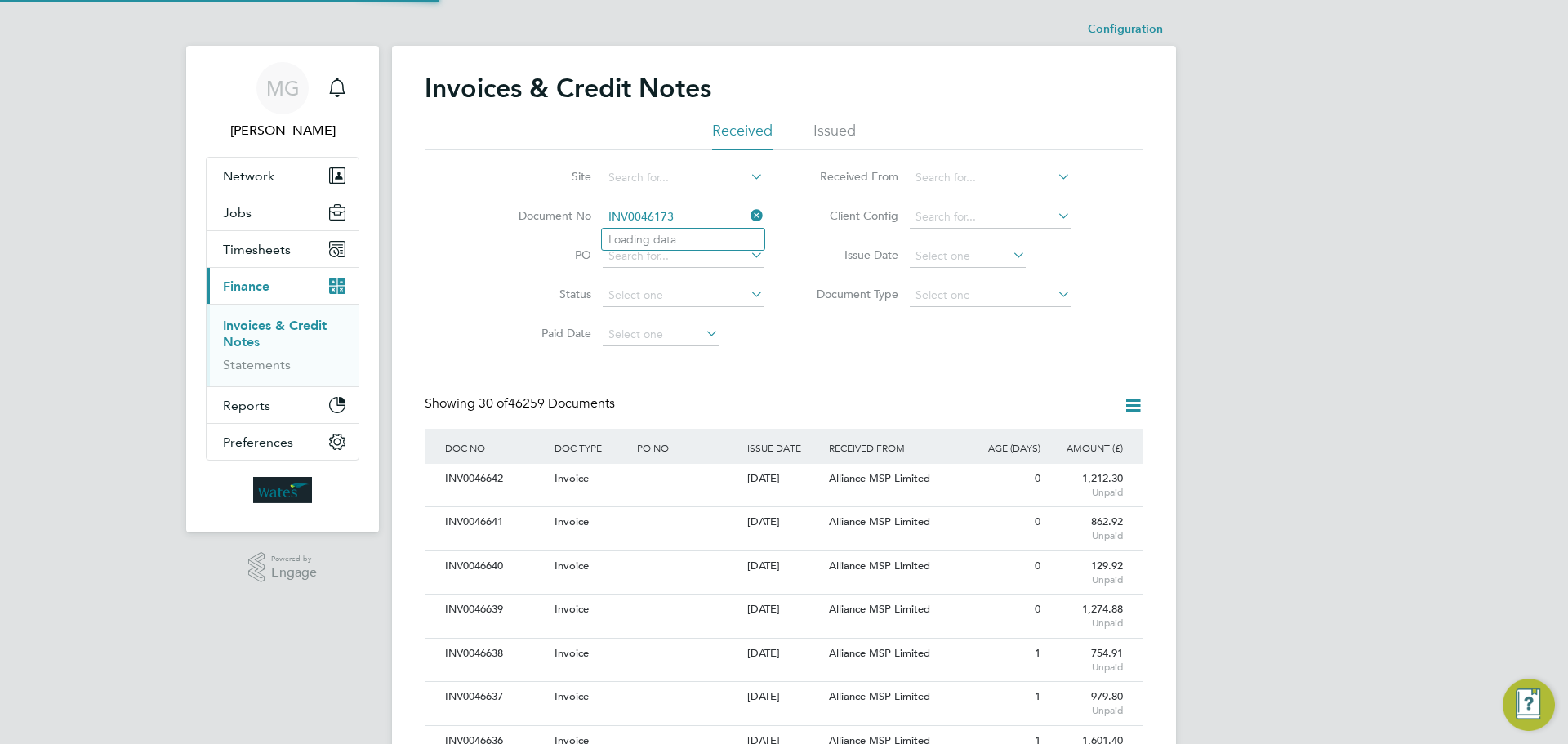
scroll to position [31, 138]
type input "INV0046173"
click at [665, 211] on input at bounding box center [684, 217] width 161 height 22
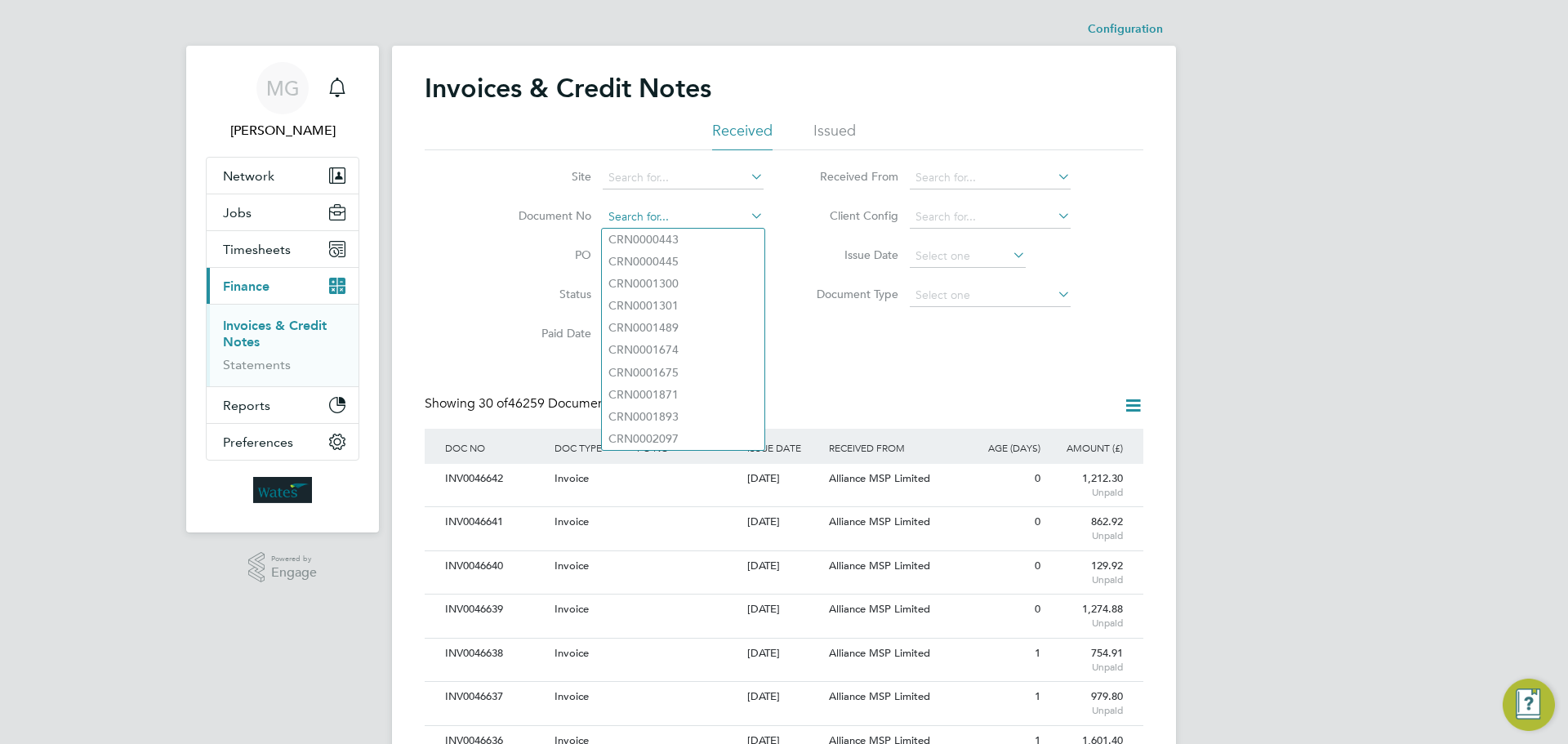
paste input "INV0046173"
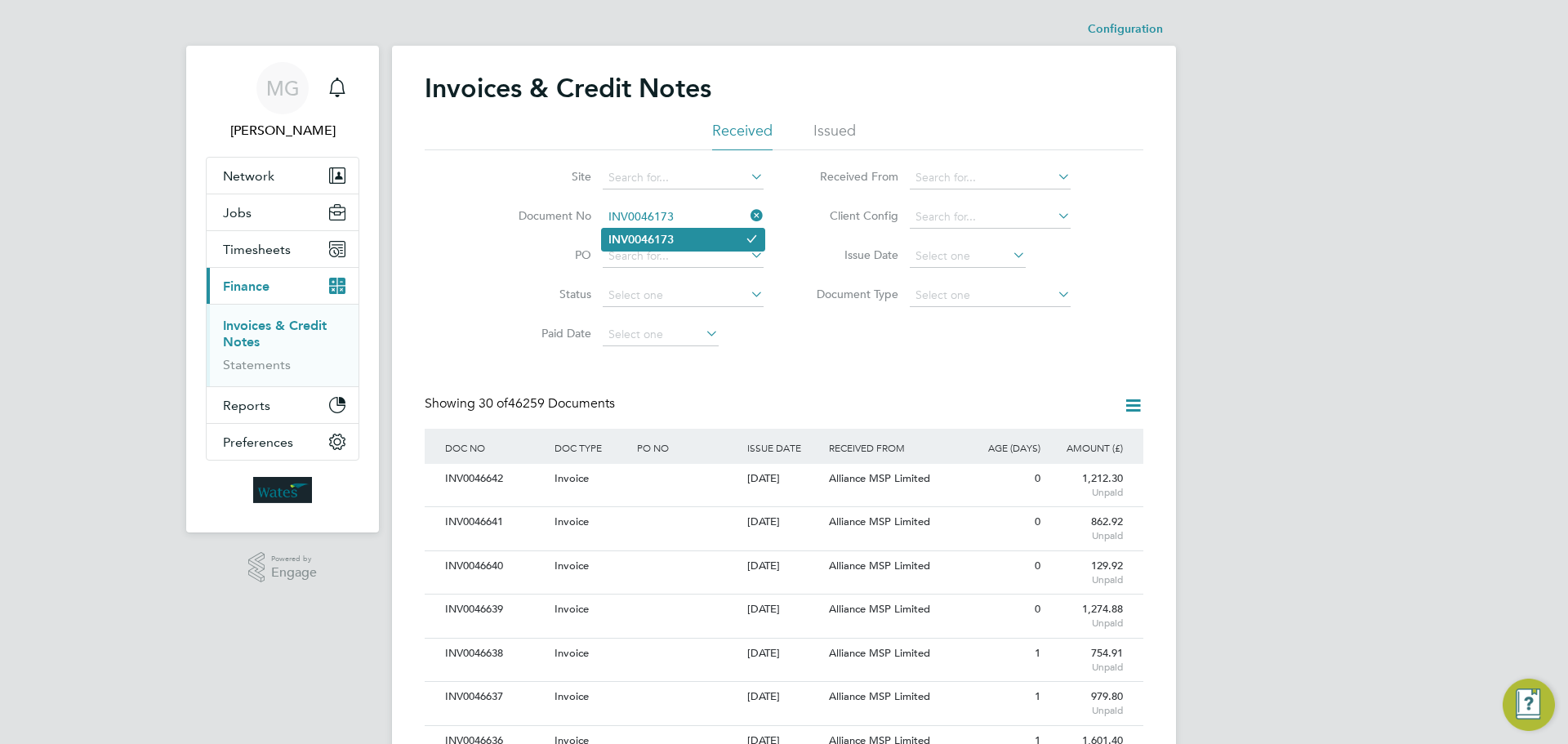
type input "INV0046173"
click at [694, 234] on li "INV0046173" at bounding box center [684, 239] width 163 height 22
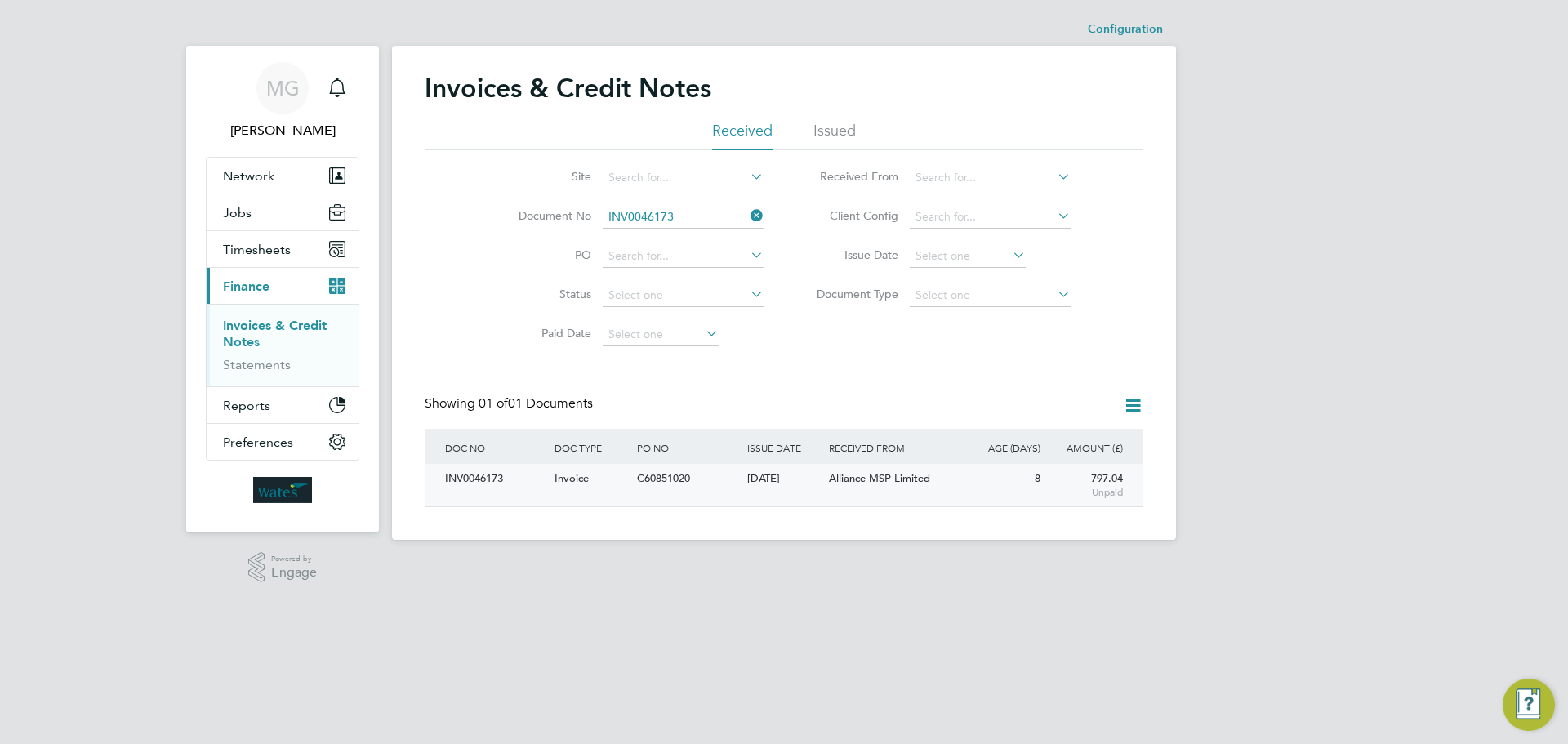
click at [472, 475] on div "INV0046173" at bounding box center [496, 478] width 109 height 30
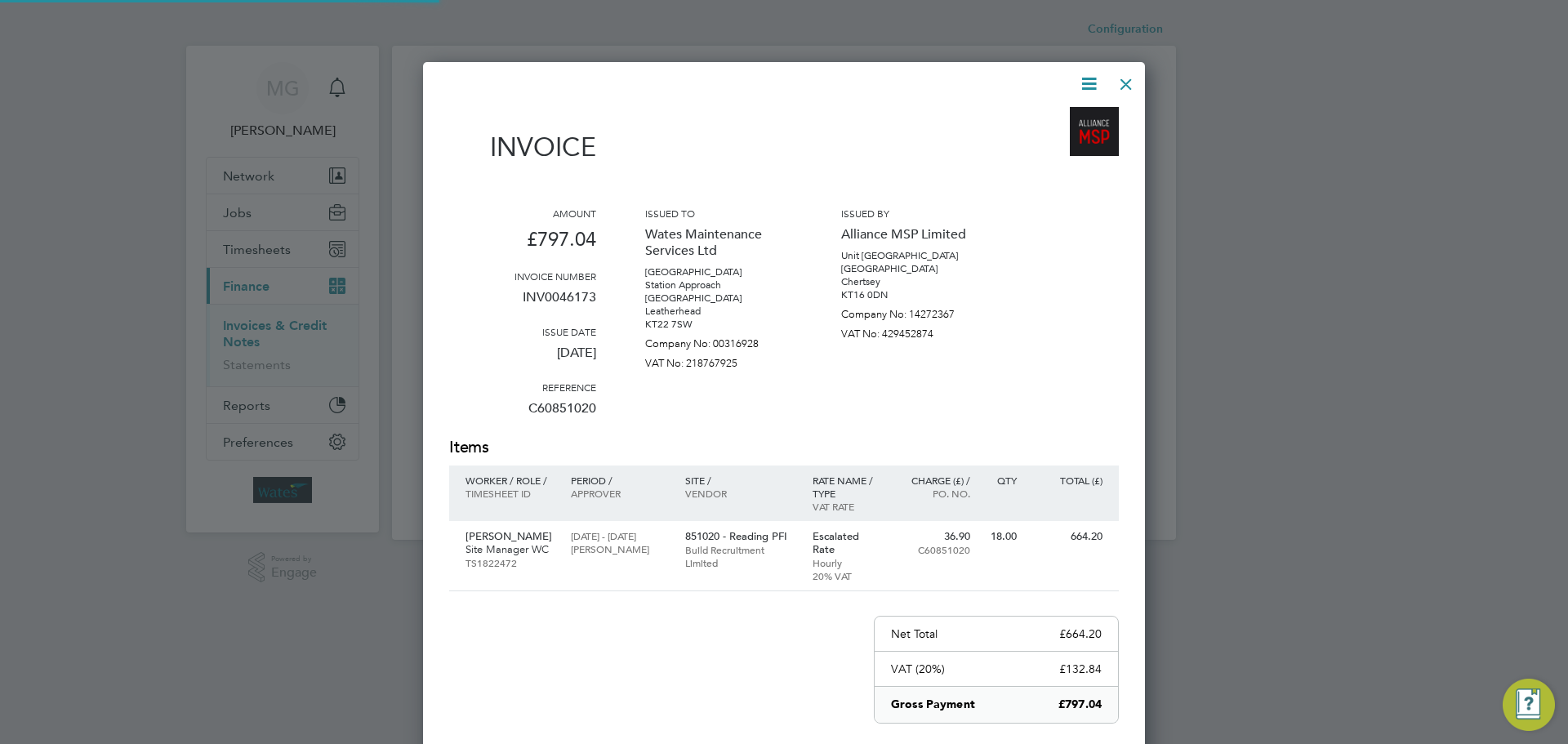
scroll to position [869, 723]
click at [1098, 81] on icon at bounding box center [1089, 84] width 21 height 21
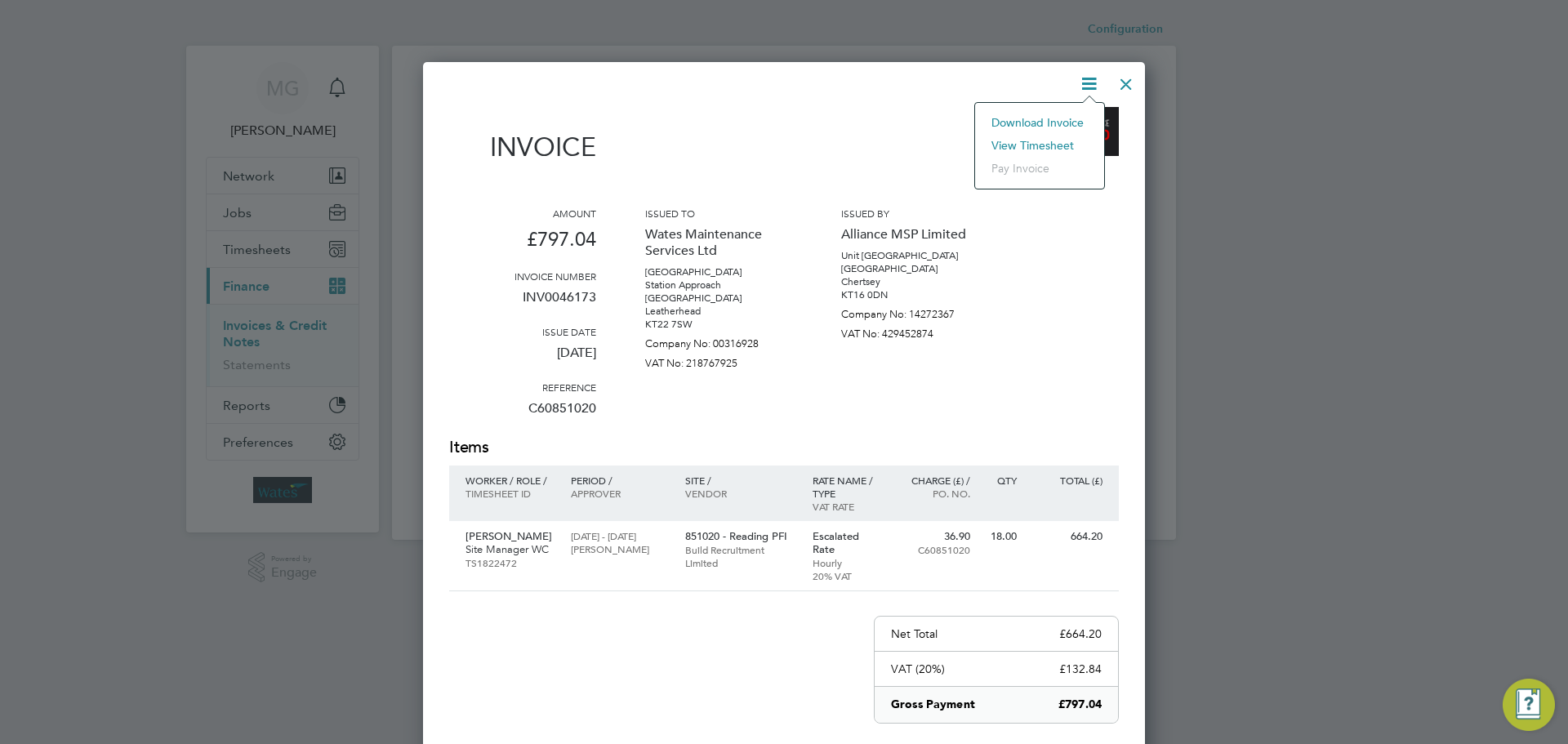
click at [990, 117] on li "Download Invoice" at bounding box center [1039, 122] width 112 height 22
click at [487, 547] on p "Site Manager WC" at bounding box center [510, 549] width 89 height 13
click at [1129, 80] on div at bounding box center [1127, 80] width 29 height 29
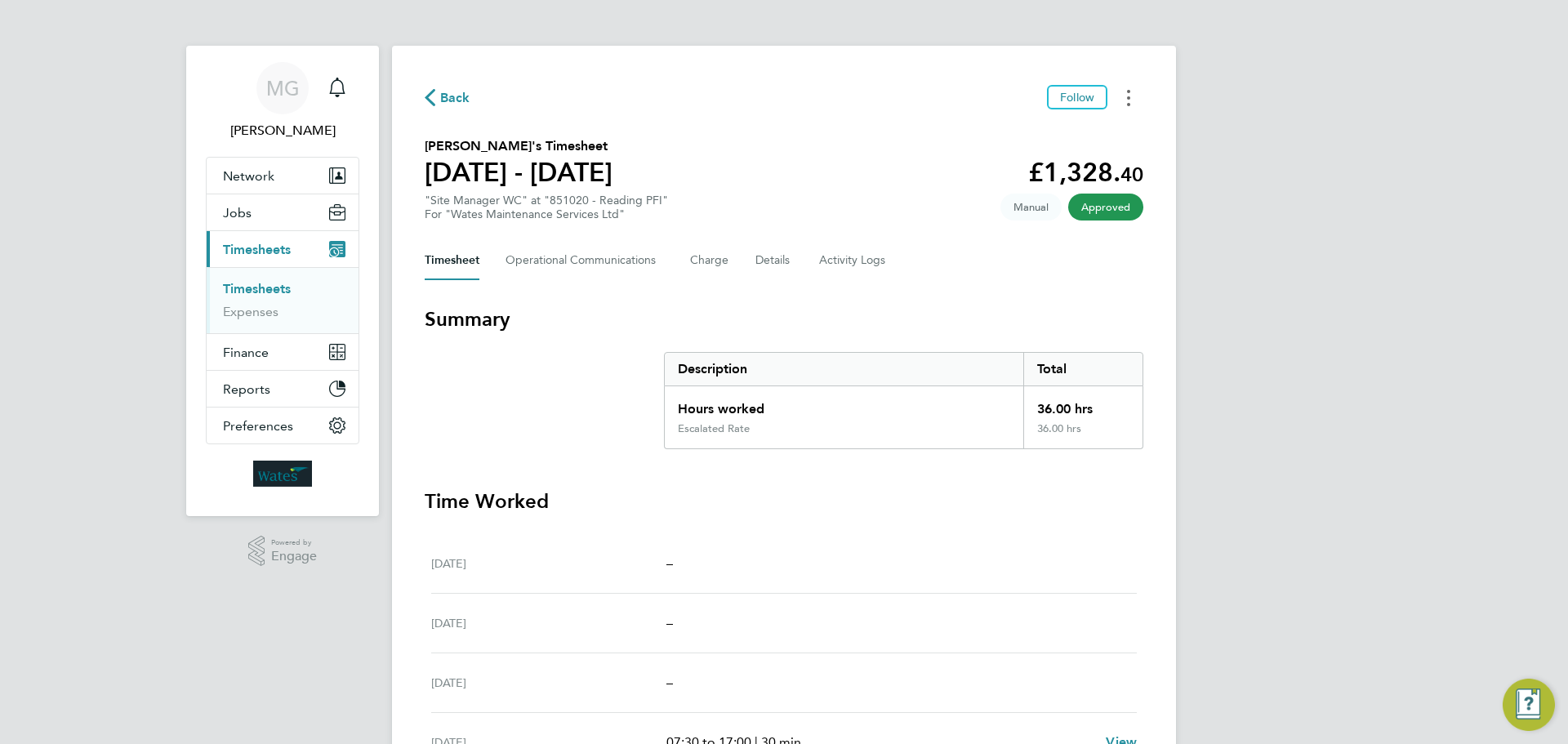
click at [1132, 101] on button "Timesheets Menu" at bounding box center [1128, 97] width 29 height 25
click at [1050, 140] on link "Download timesheet" at bounding box center [1045, 134] width 196 height 33
click at [1125, 101] on button "Timesheets Menu" at bounding box center [1128, 97] width 29 height 25
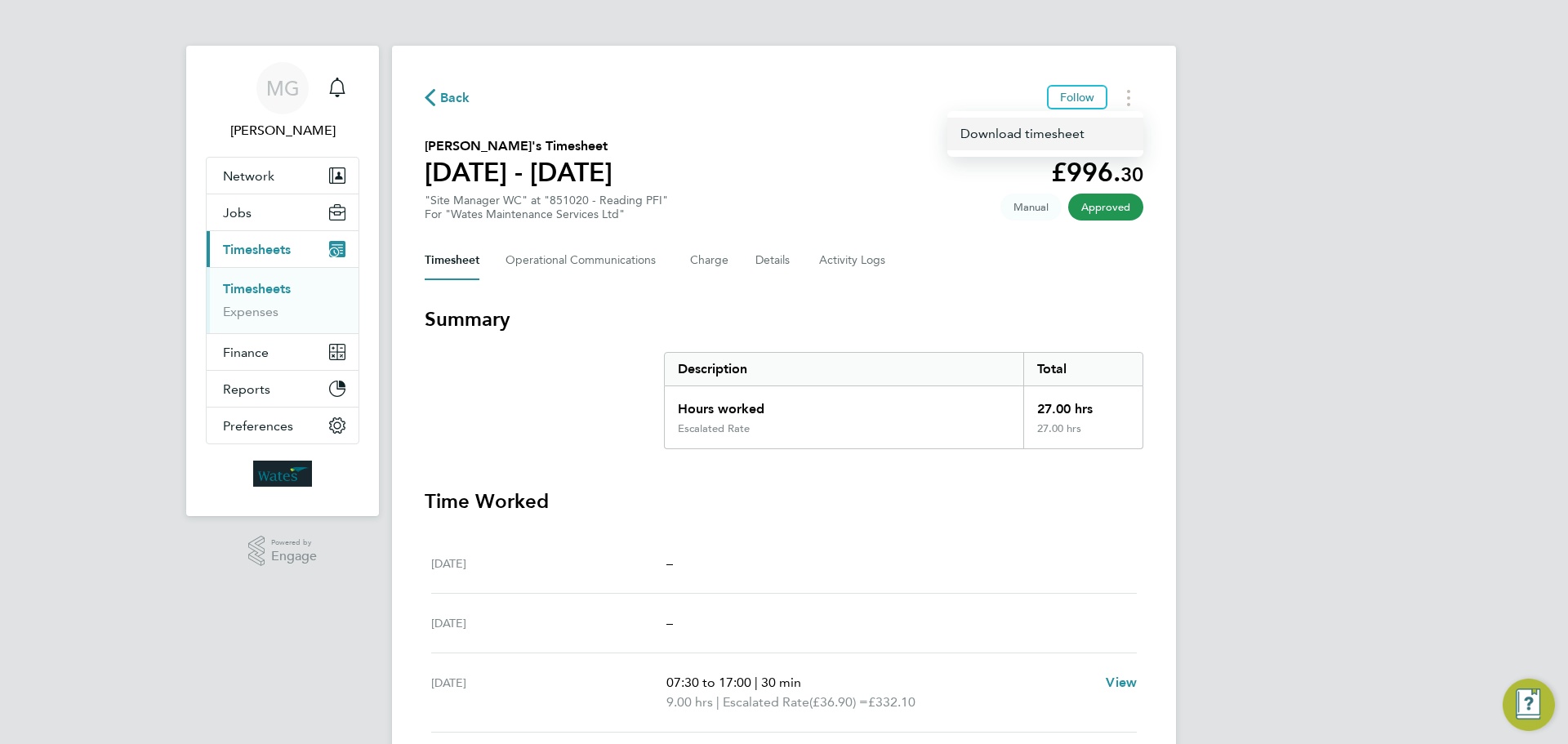
click at [1058, 139] on link "Download timesheet" at bounding box center [1045, 134] width 196 height 33
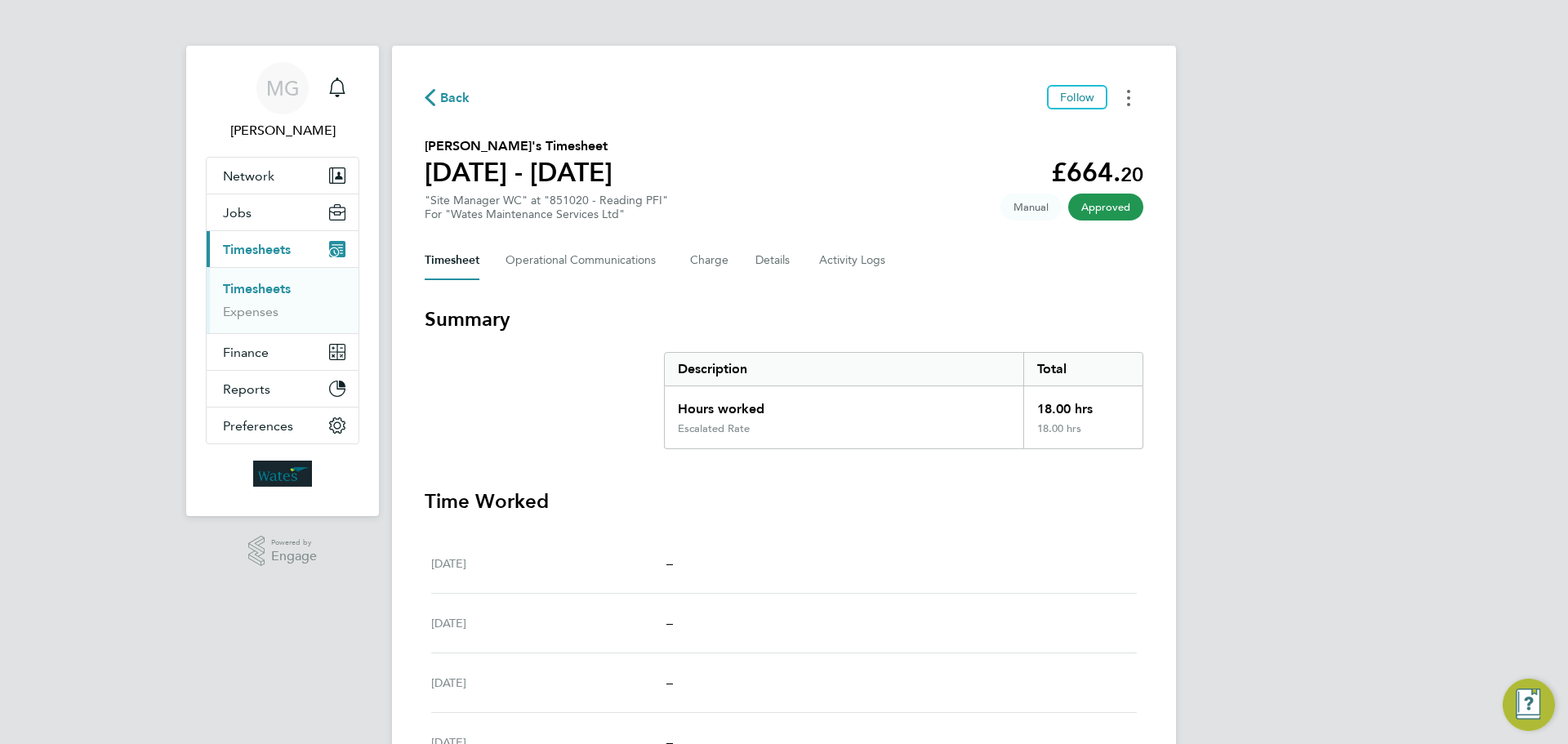
click at [1129, 100] on icon "Timesheets Menu" at bounding box center [1128, 98] width 3 height 16
click at [1053, 139] on link "Download timesheet" at bounding box center [1045, 134] width 196 height 33
